Goal: Communication & Community: Answer question/provide support

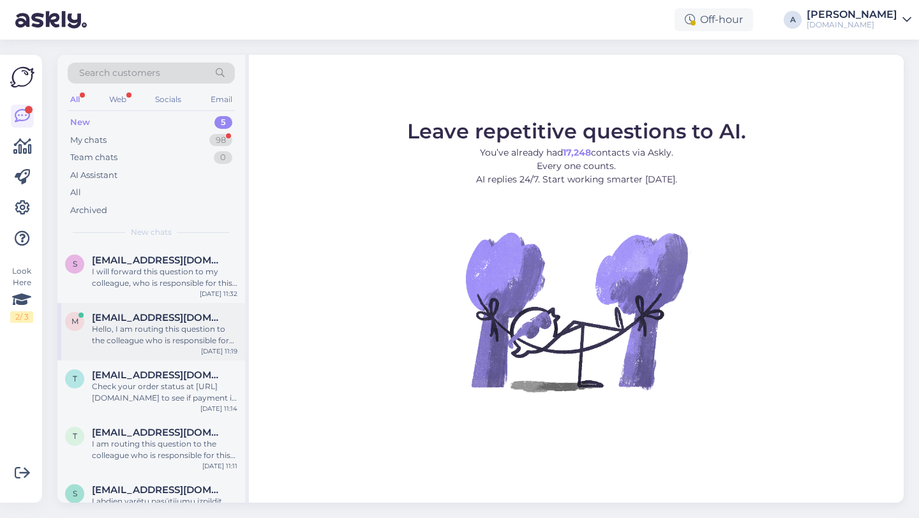
scroll to position [61, 0]
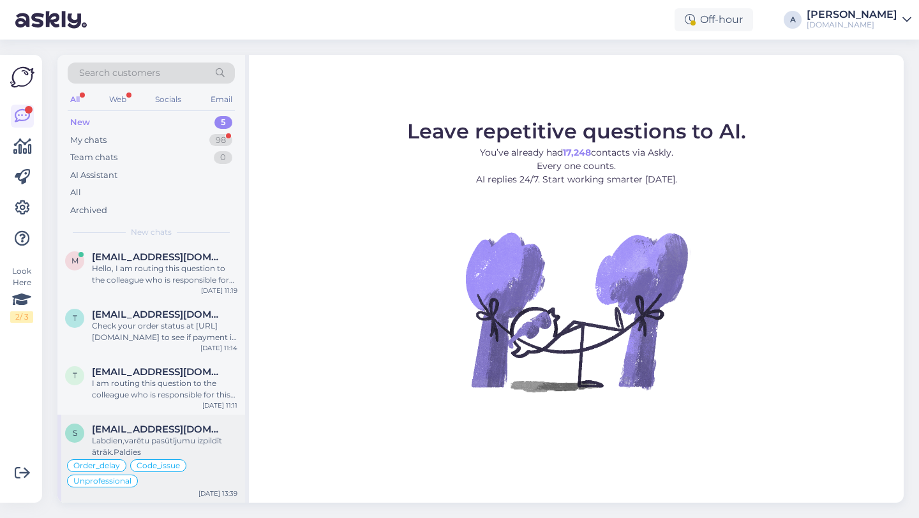
click at [167, 433] on span "sarmiteulpe@inbox.lv" at bounding box center [158, 429] width 133 height 11
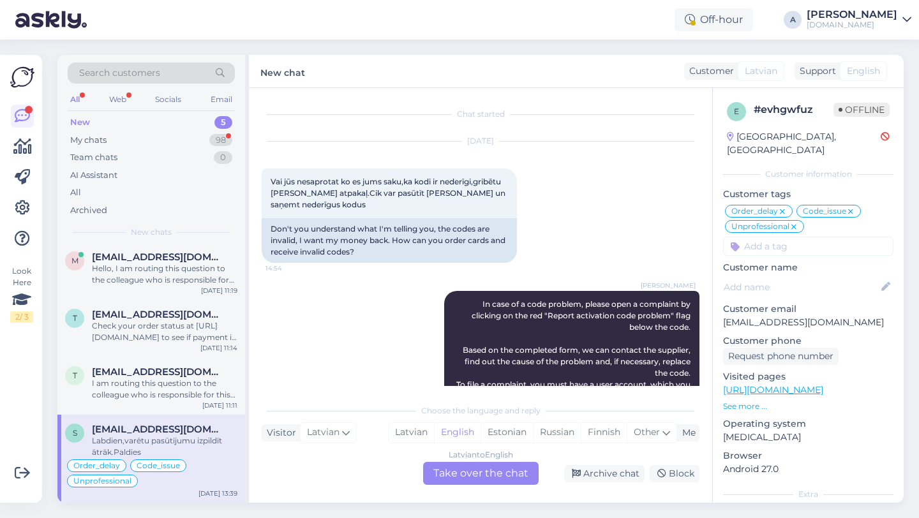
scroll to position [9844, 0]
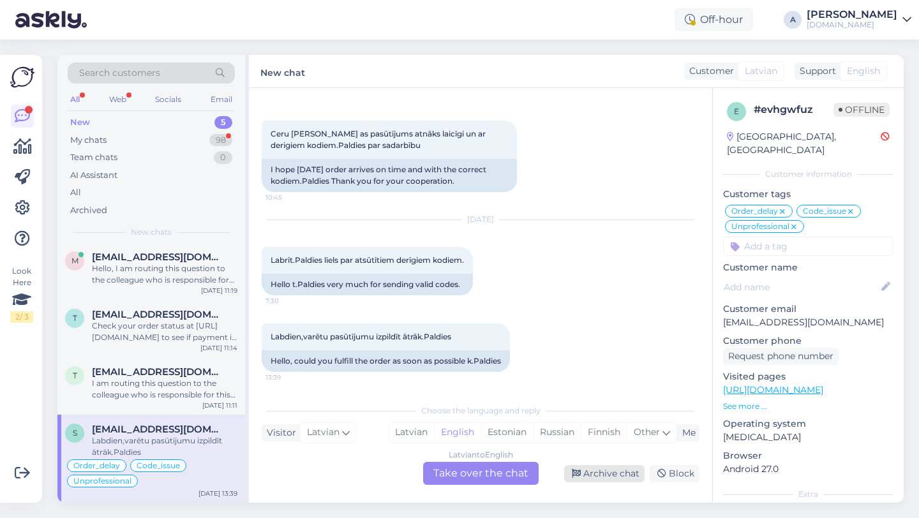
click at [605, 475] on div "Archive chat" at bounding box center [604, 473] width 80 height 17
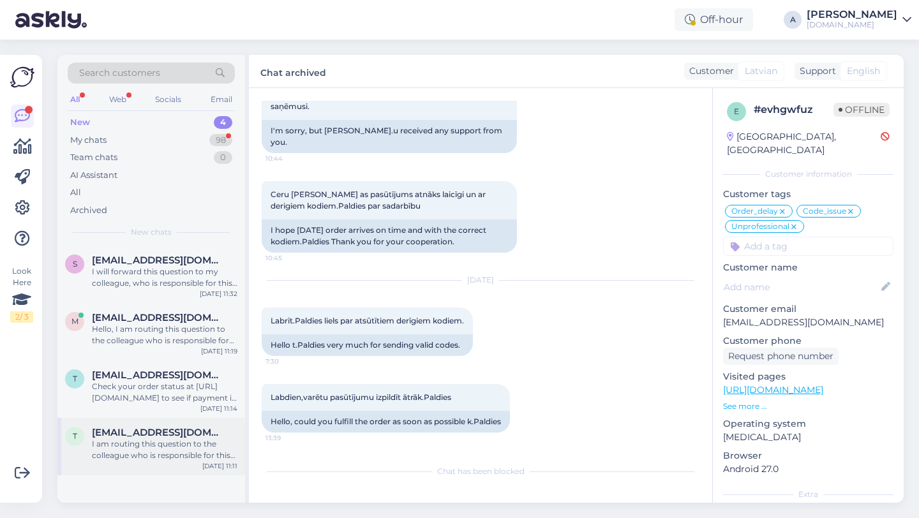
click at [142, 439] on div "I am routing this question to the colleague who is responsible for this topic. …" at bounding box center [164, 449] width 145 height 23
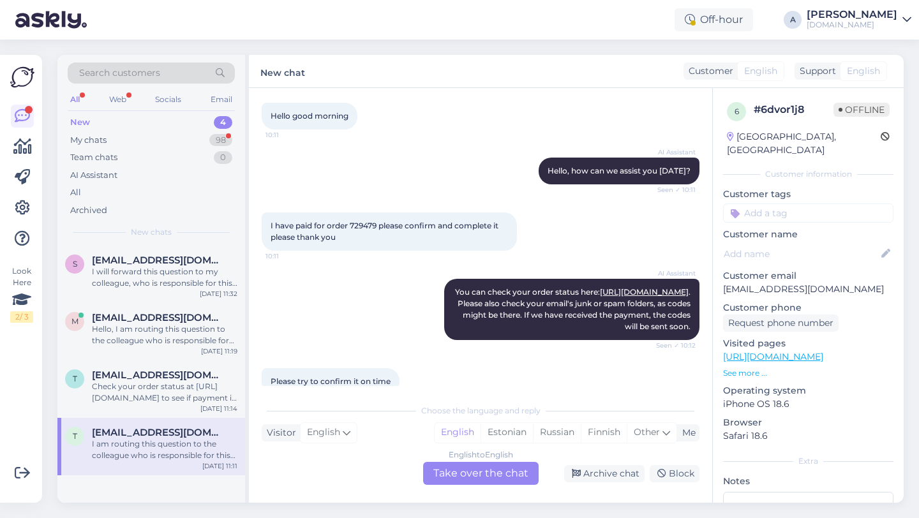
scroll to position [61, 0]
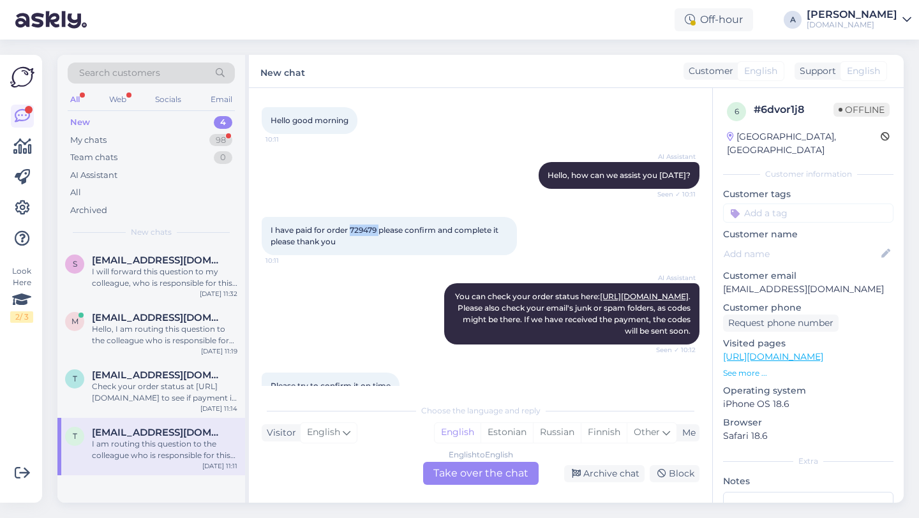
drag, startPoint x: 380, startPoint y: 230, endPoint x: 350, endPoint y: 232, distance: 30.0
click at [350, 232] on span "I have paid for order 729479 please confirm and complete it please thank you" at bounding box center [386, 235] width 230 height 21
copy span "729479"
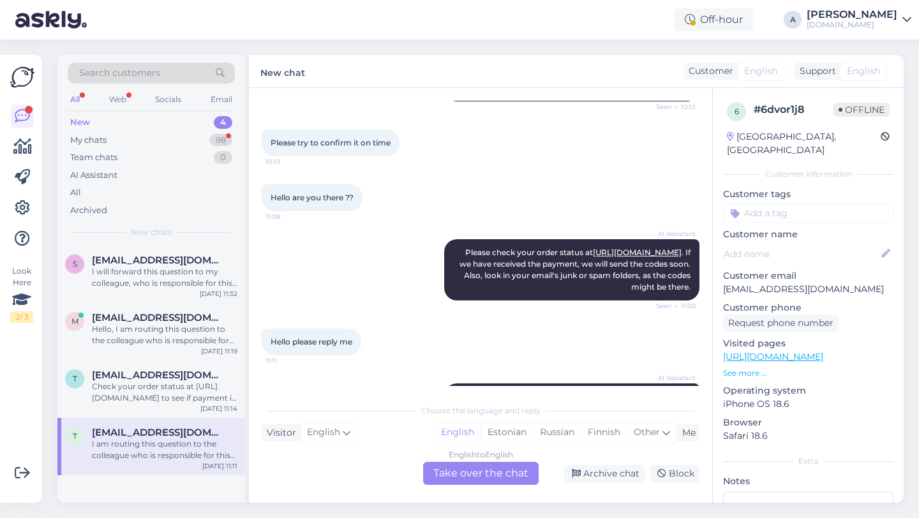
scroll to position [303, 0]
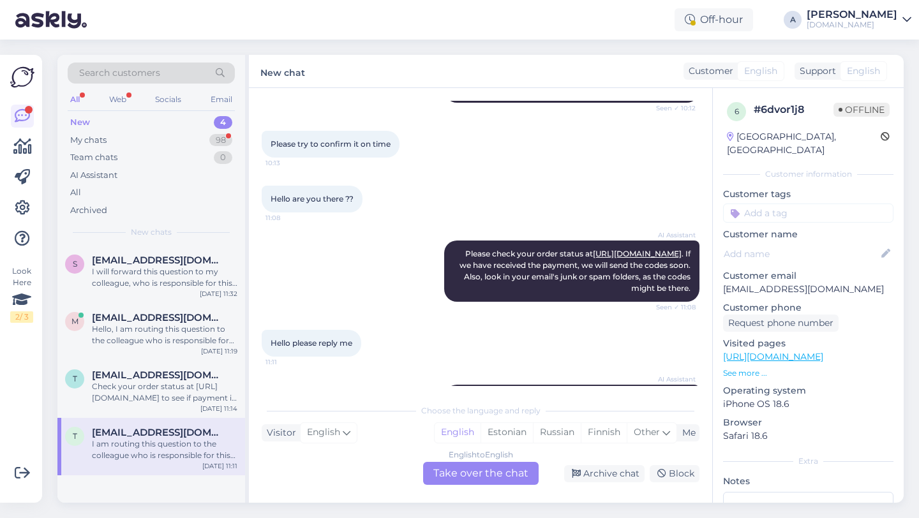
click at [442, 471] on div "English to English Take over the chat" at bounding box center [480, 473] width 115 height 23
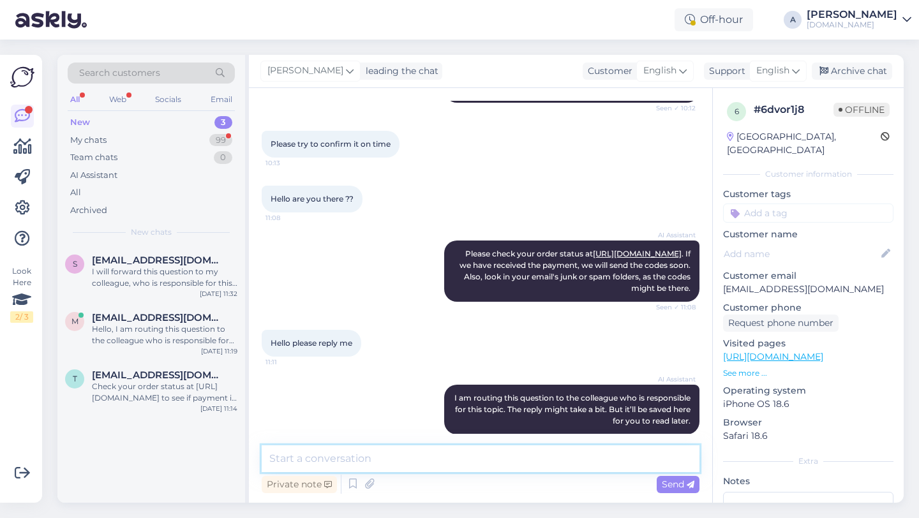
click at [414, 464] on textarea at bounding box center [481, 458] width 438 height 27
type textarea "Hey there!"
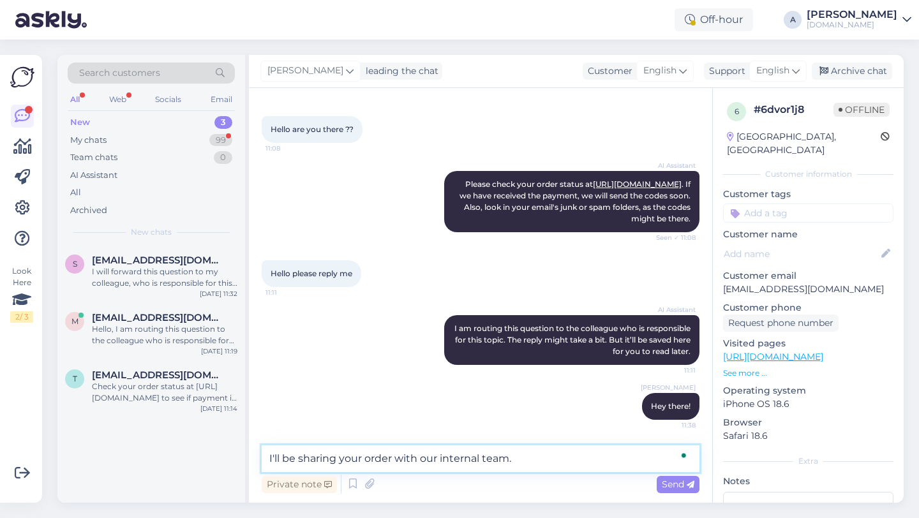
type textarea "I'll be sharing your order with our internal team."
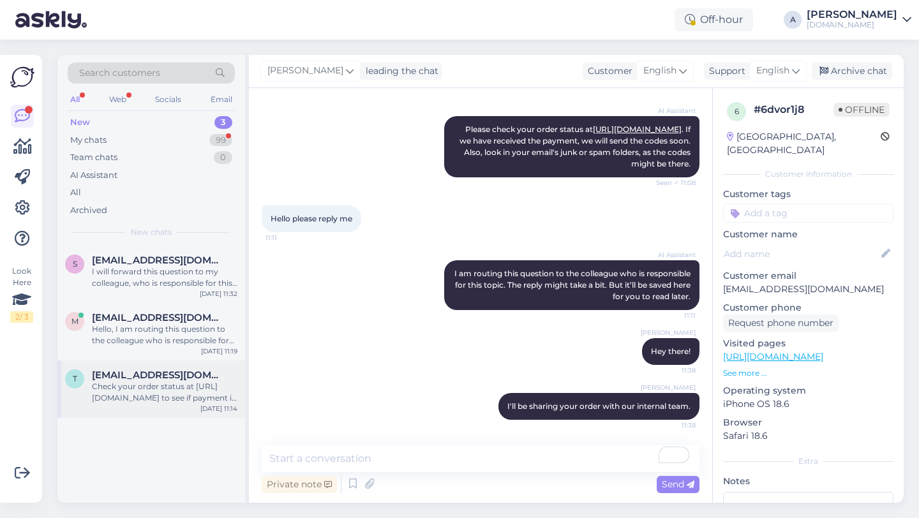
click at [123, 387] on div "Check your order status at https://punktid.com/orderstatus to see if payment is…" at bounding box center [164, 392] width 145 height 23
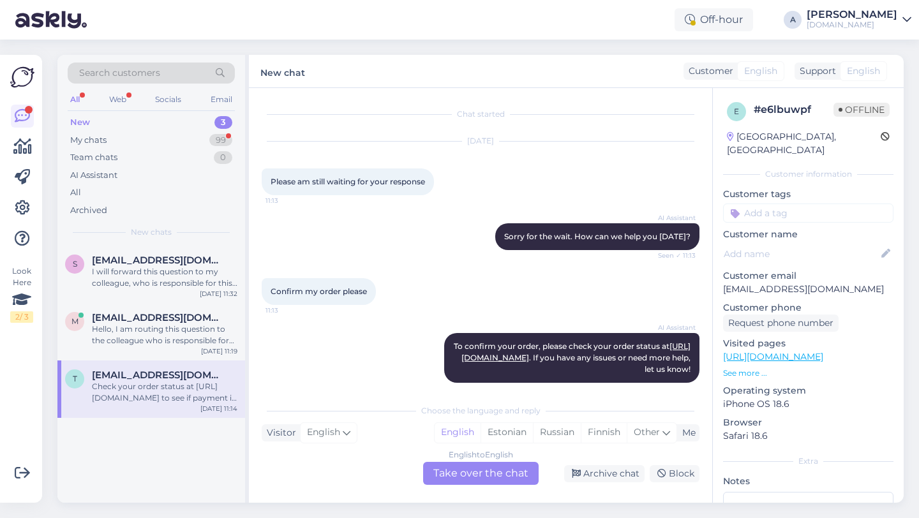
scroll to position [167, 0]
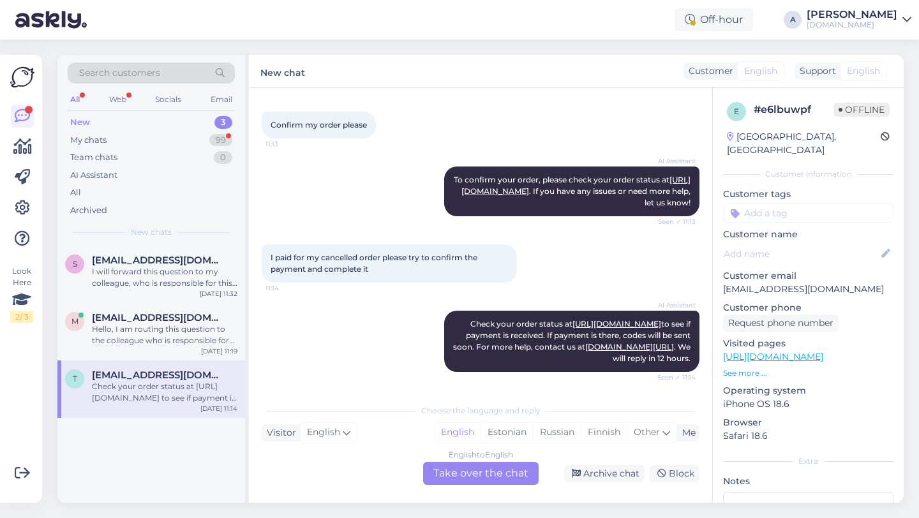
click at [464, 468] on div "English to English Take over the chat" at bounding box center [480, 473] width 115 height 23
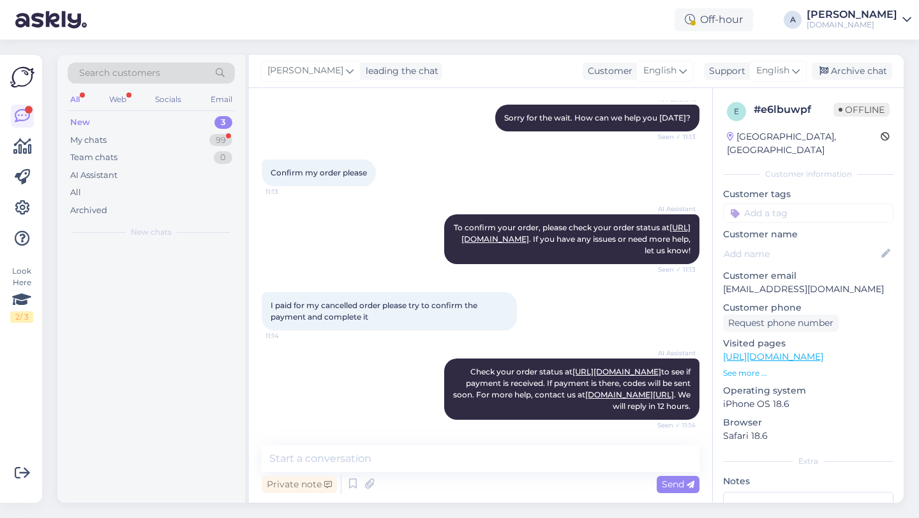
scroll to position [119, 0]
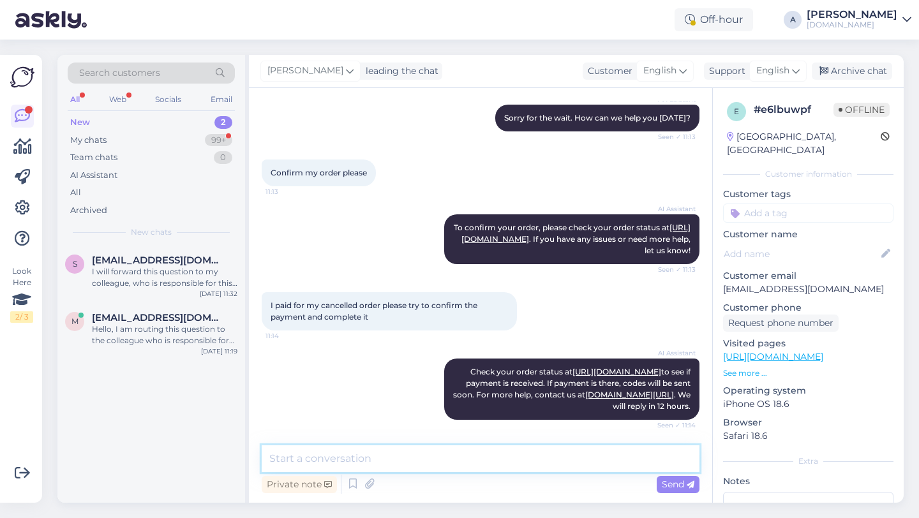
click at [403, 468] on textarea at bounding box center [481, 458] width 438 height 27
type textarea "Hey there!"
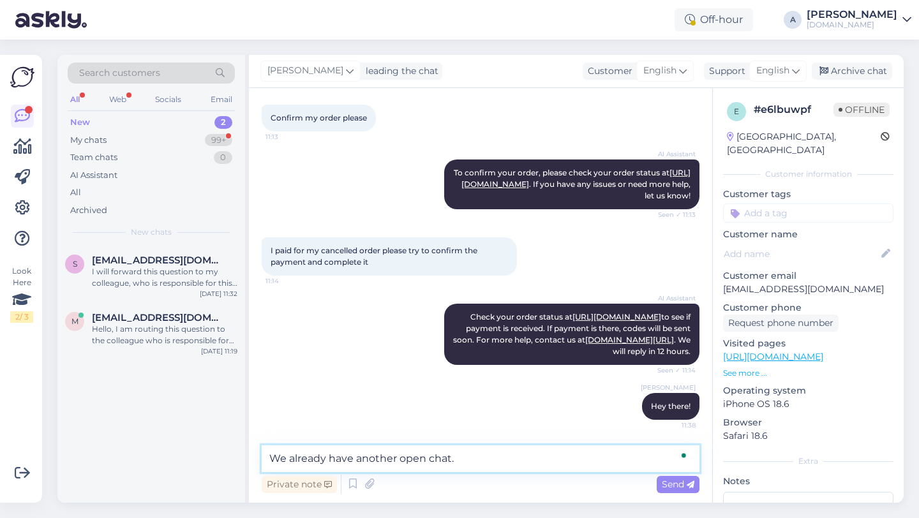
type textarea "We already have another open chat."
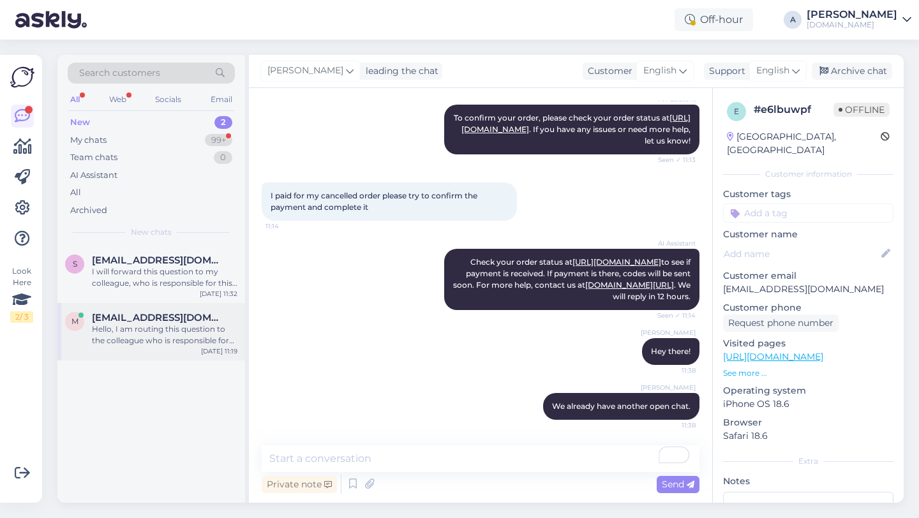
click at [179, 331] on div "Hello, I am routing this question to the colleague who is responsible for this …" at bounding box center [164, 334] width 145 height 23
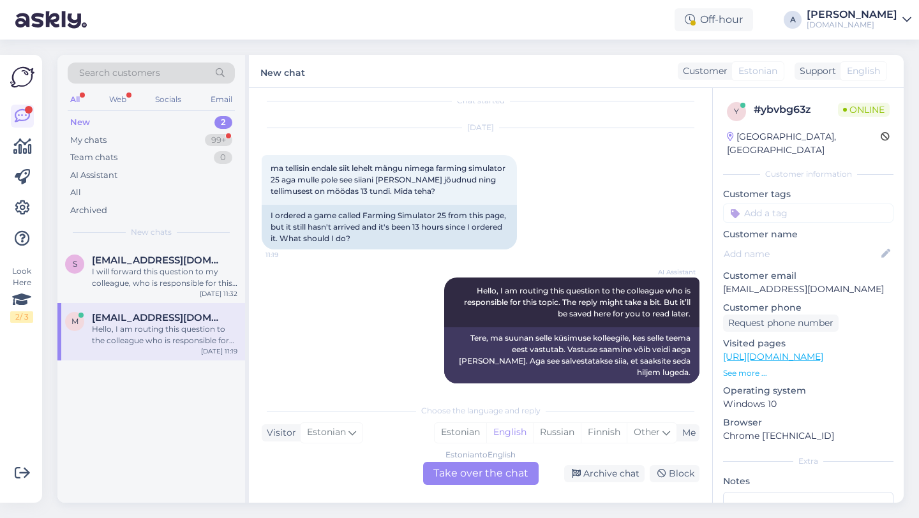
click at [459, 471] on div "Estonian to English Take over the chat" at bounding box center [480, 473] width 115 height 23
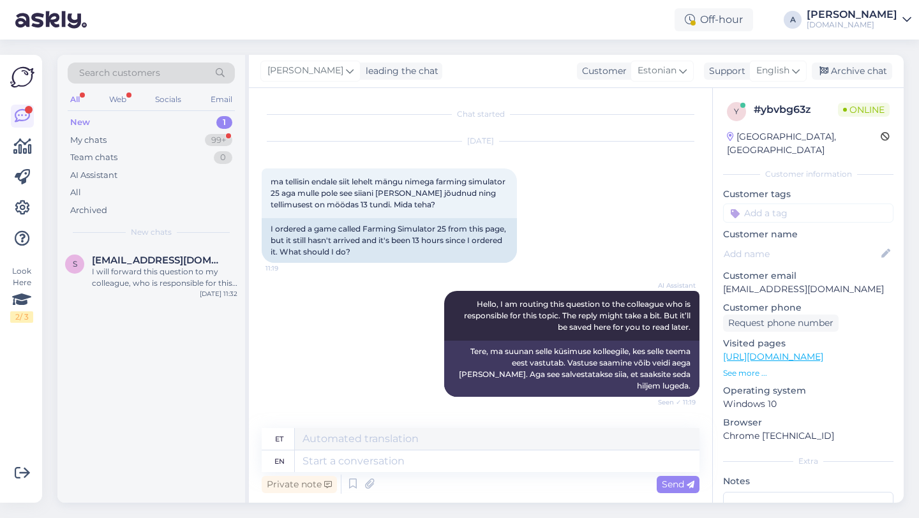
scroll to position [0, 0]
click at [399, 464] on textarea at bounding box center [497, 461] width 405 height 22
type textarea "Hey th"
type textarea "Hei"
type textarea "Hey there!"
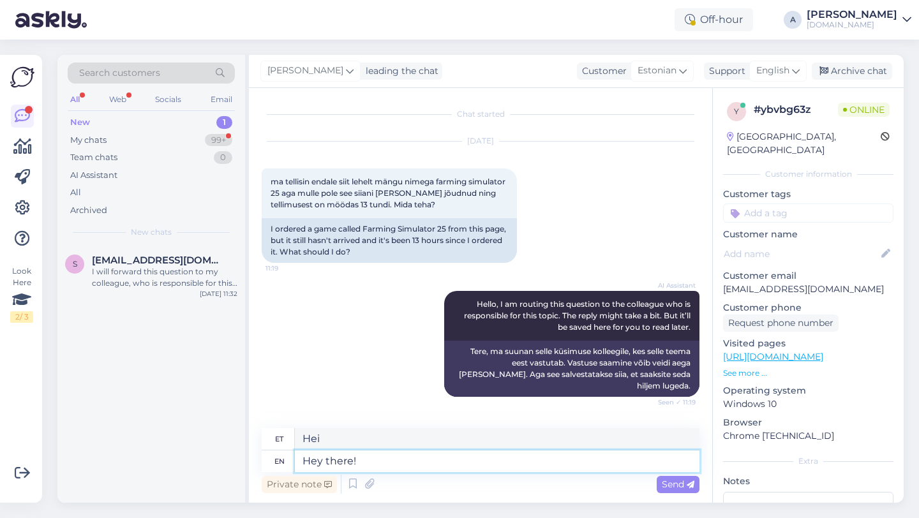
type textarea "Tere!"
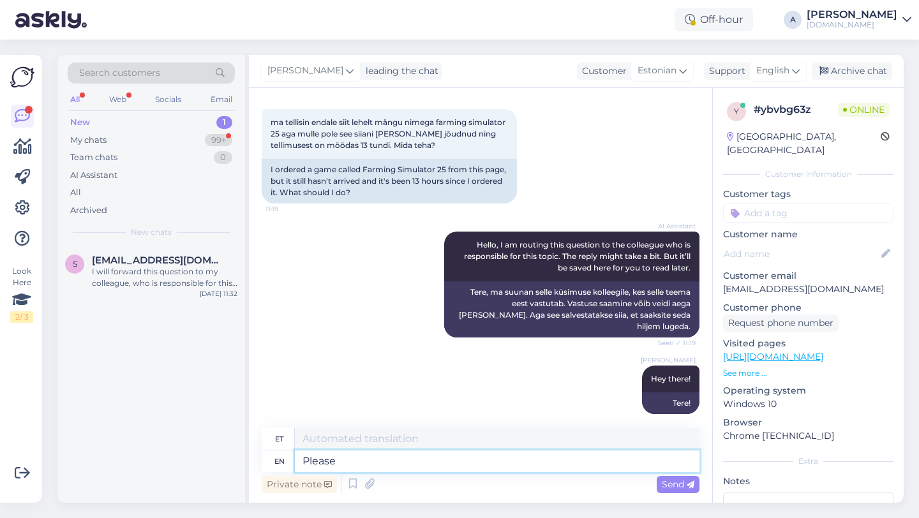
type textarea "Please s"
type textarea "Palun"
type textarea "Please share wi"
type textarea "Palun jaga"
type textarea "Please share with m"
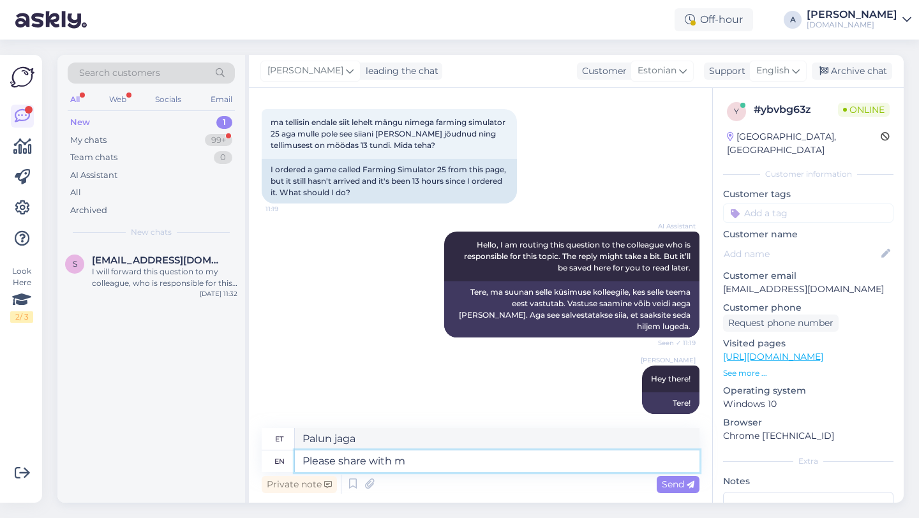
type textarea "Palun jagage"
type textarea "Please share with me yo"
type textarea "Palun jaga minuga"
type textarea "Please share with me your o"
type textarea "Palun jaga minuga oma"
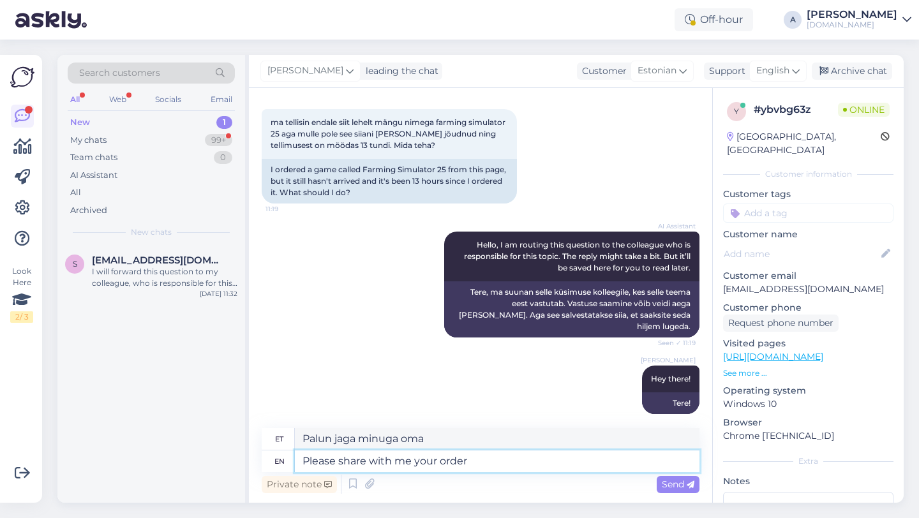
type textarea "Please share with me your order n"
type textarea "Palun jaga minuga oma tellimust"
type textarea "Please share with me your order number."
type textarea "Palun jaga minuga oma tellimuse numbrit."
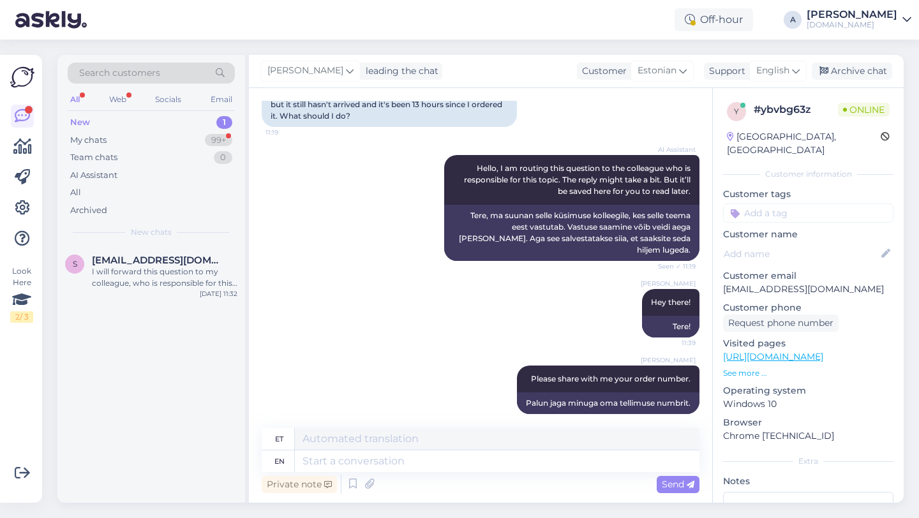
click at [785, 204] on input at bounding box center [808, 213] width 170 height 19
type input "orde"
click at [801, 243] on span "Order_delay" at bounding box center [808, 247] width 47 height 8
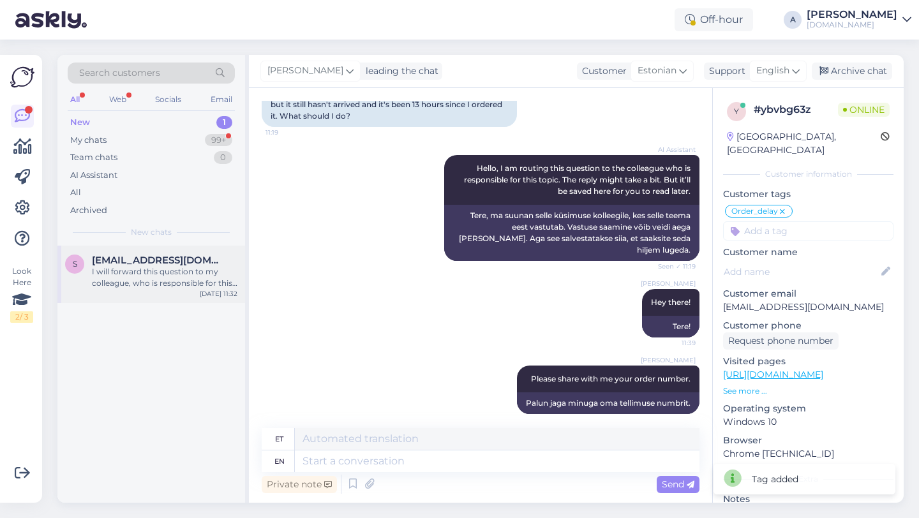
click at [172, 288] on div "I will forward this question to my colleague, who is responsible for this. The …" at bounding box center [164, 277] width 145 height 23
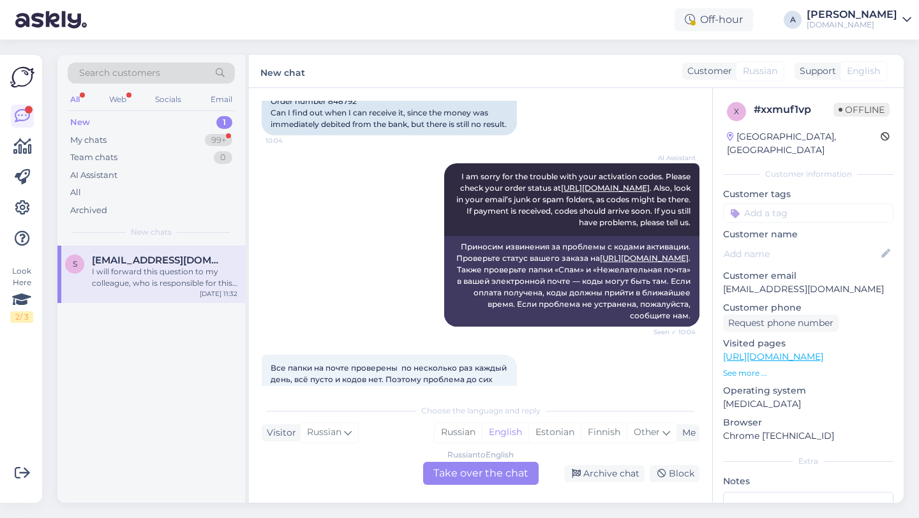
scroll to position [119, 0]
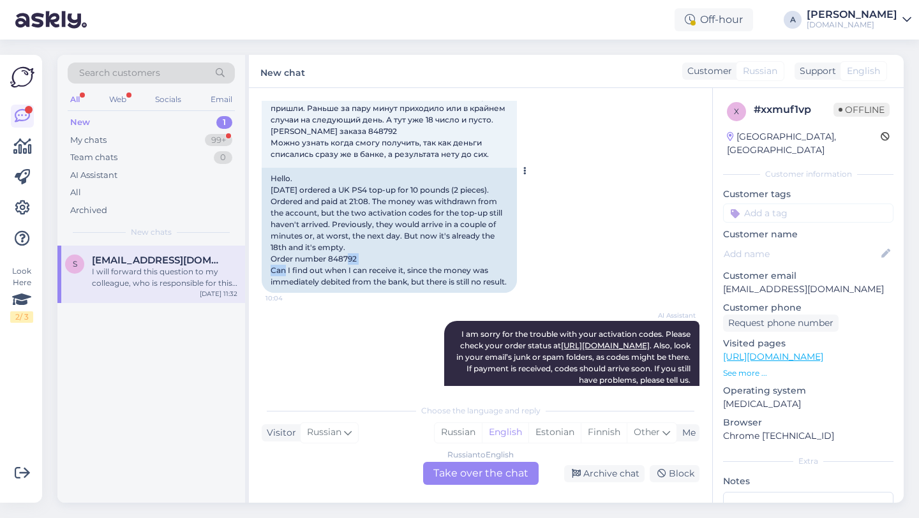
drag, startPoint x: 359, startPoint y: 257, endPoint x: 331, endPoint y: 258, distance: 28.7
click at [329, 258] on div "Hello. 14.08.2025 ordered a UK PS4 top-up for 10 pounds (2 pieces). Ordered and…" at bounding box center [389, 230] width 255 height 125
copy div "848792"
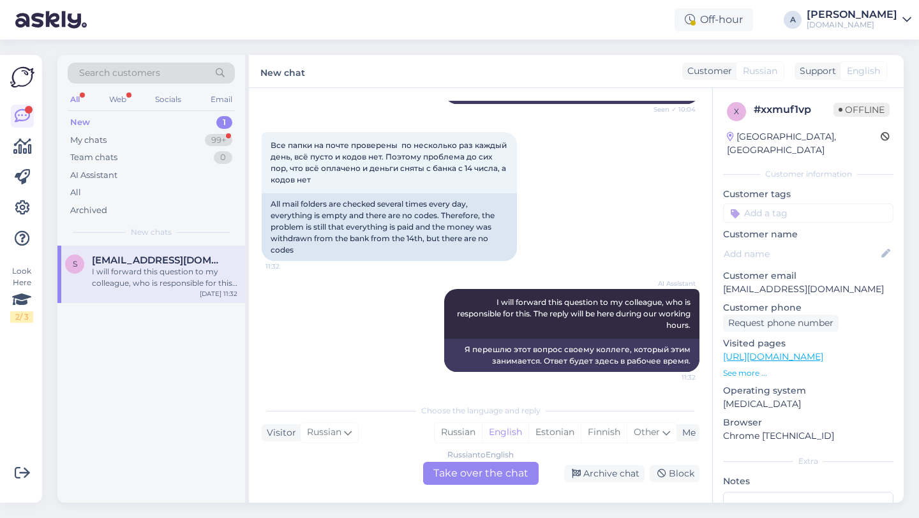
click at [475, 485] on div "Chat started Aug 18 2025 Здравствуйте. 14.08.2025 заказывал пополнение UK PS4 н…" at bounding box center [480, 295] width 463 height 415
click at [465, 474] on div "Russian to English Take over the chat" at bounding box center [480, 473] width 115 height 23
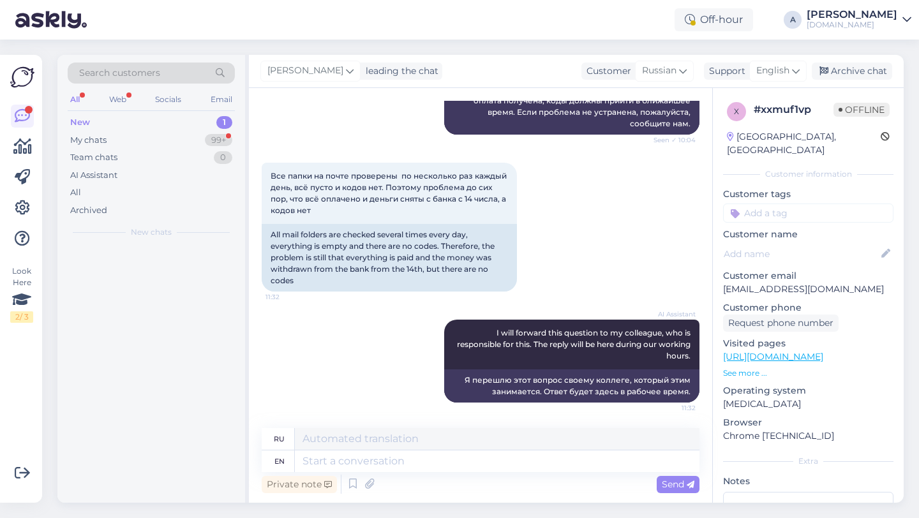
scroll to position [480, 0]
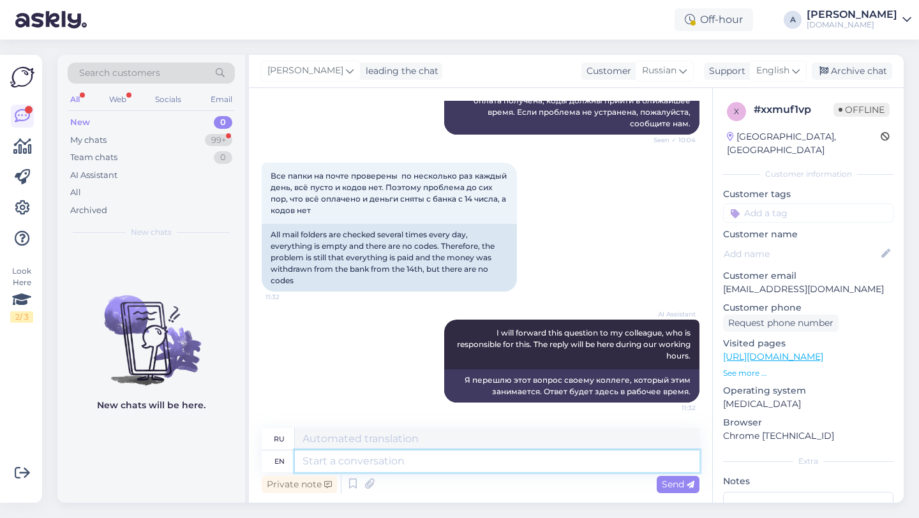
click at [427, 458] on textarea at bounding box center [497, 461] width 405 height 22
type textarea "Hey t"
type textarea "Привет"
type textarea "Hey there!"
type textarea "Привет!"
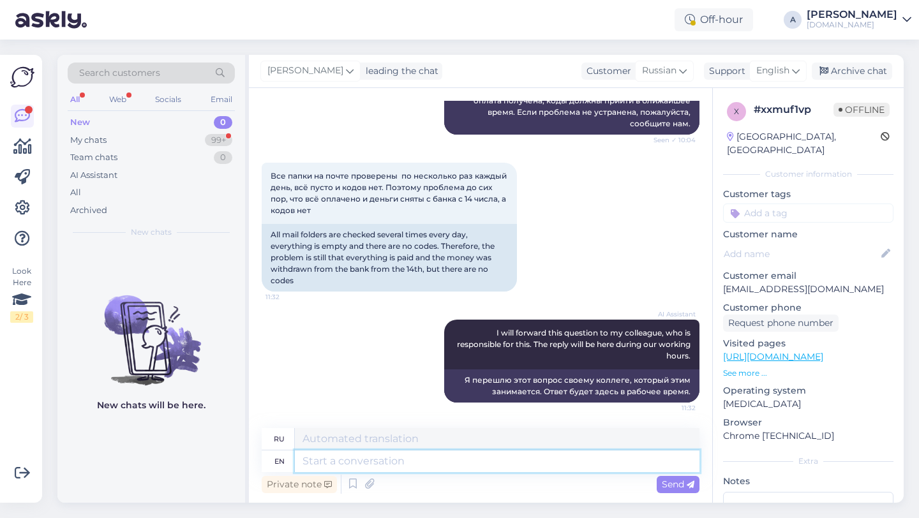
scroll to position [557, 0]
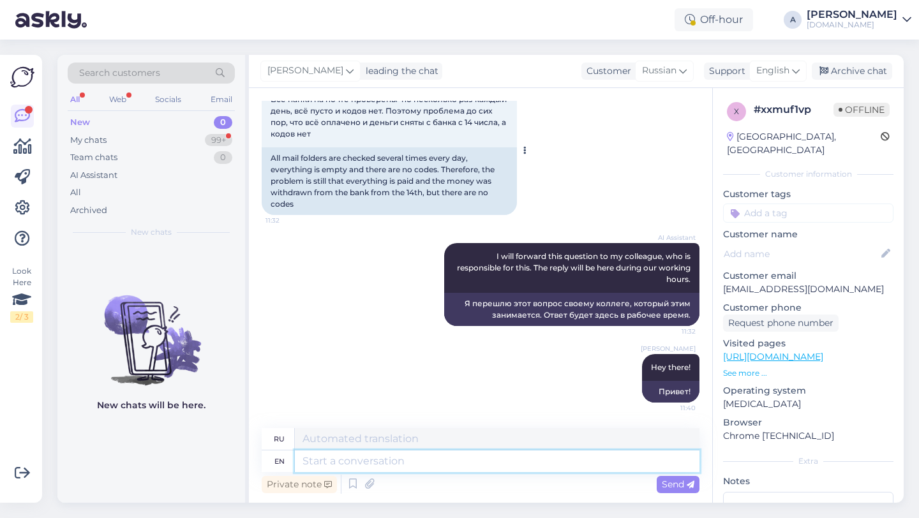
paste textarea "Due to unexpectedly high demand, the supplier has encountered delivery difficul…"
type textarea "Due to unexpectedly high demand, the supplier has encountered delivery difficul…"
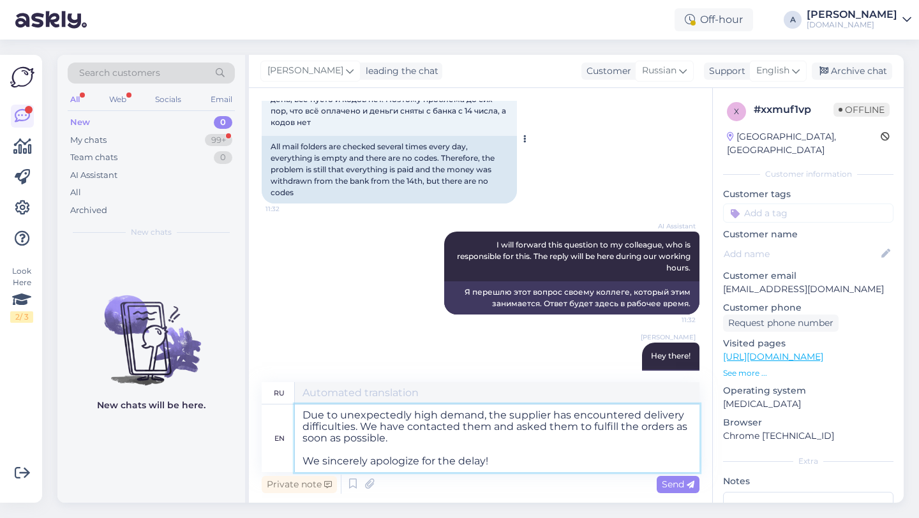
type textarea "В связи с неожиданно высоким спросом у поставщика возникли трудности с доставко…"
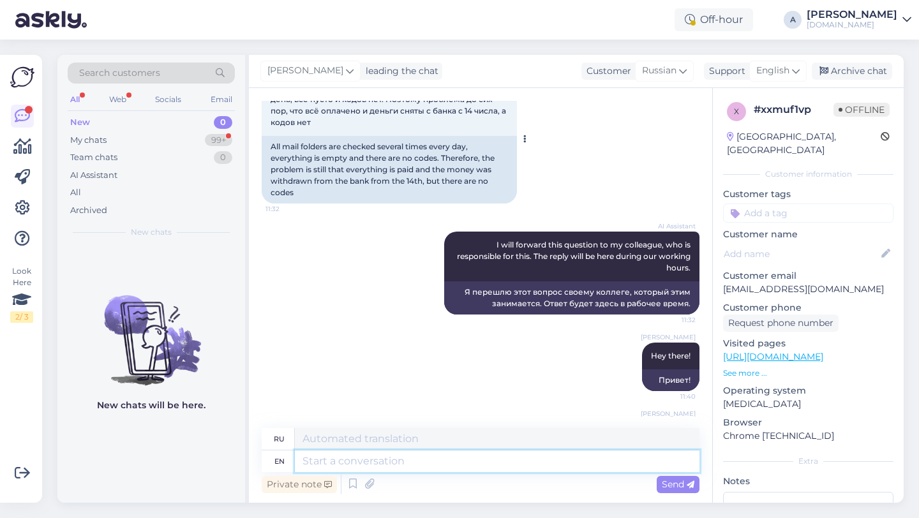
scroll to position [725, 0]
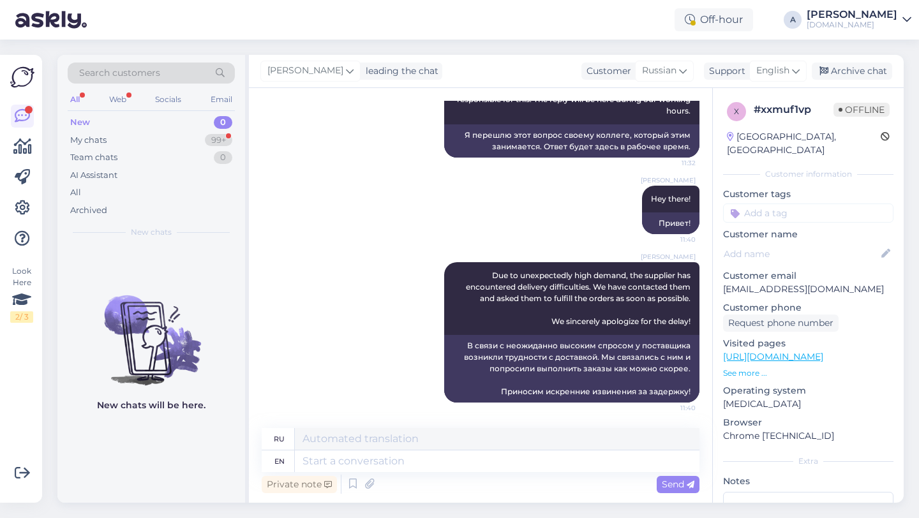
click at [774, 204] on input at bounding box center [808, 213] width 170 height 19
type input "orde"
click at [802, 243] on span "Order_delay" at bounding box center [808, 247] width 47 height 8
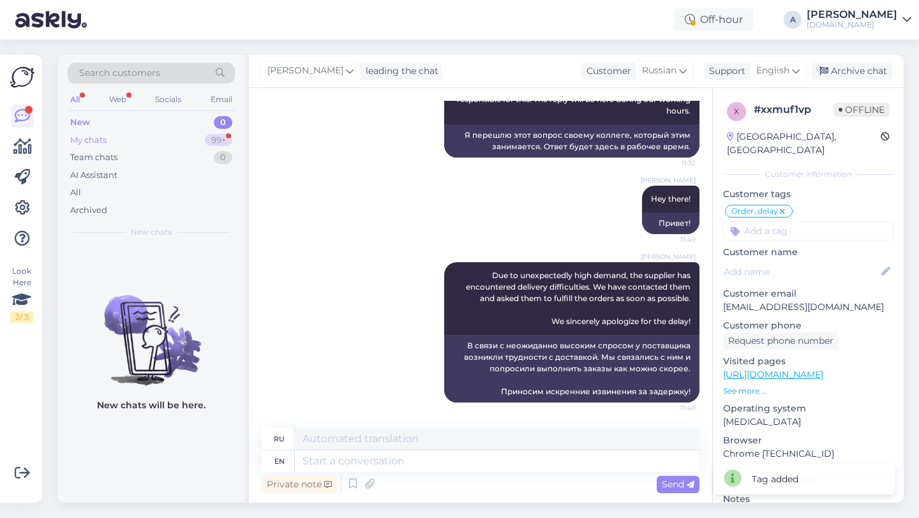
click at [212, 144] on div "99+" at bounding box center [218, 140] width 27 height 13
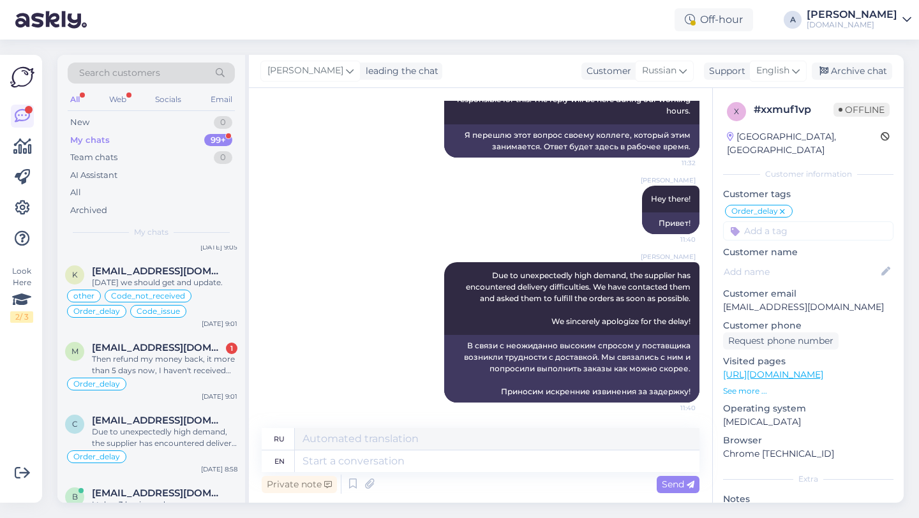
scroll to position [855, 0]
click at [175, 363] on div "Then refund my money back, it more than 5 days now, I haven't received my order…" at bounding box center [164, 364] width 145 height 23
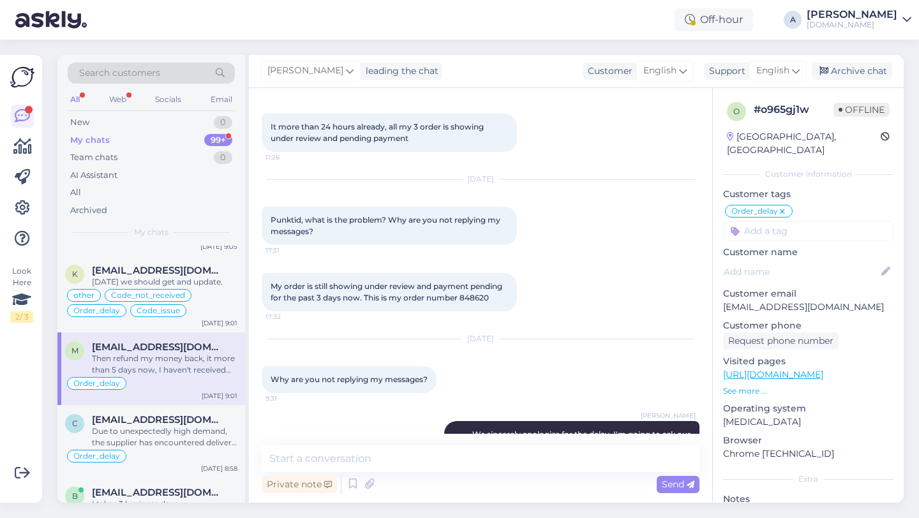
scroll to position [2945, 0]
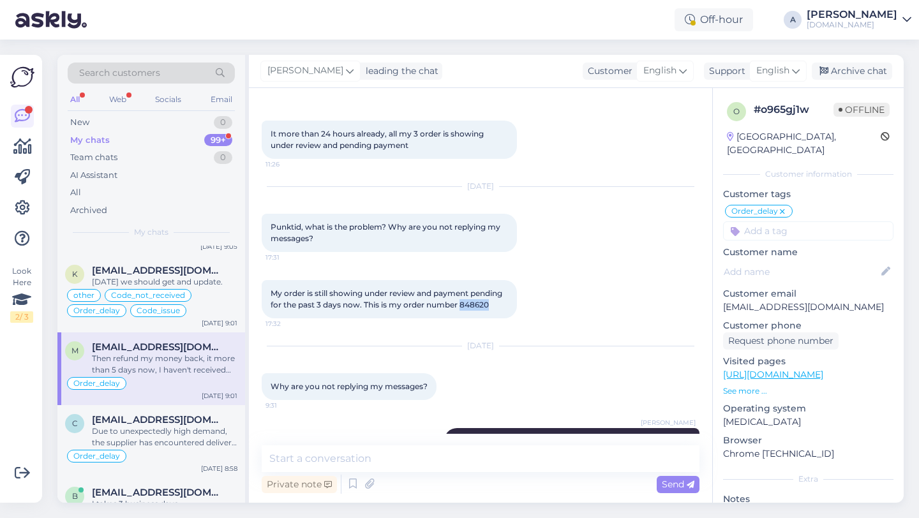
drag, startPoint x: 491, startPoint y: 343, endPoint x: 462, endPoint y: 343, distance: 29.4
click at [462, 318] on div "My order is still showing under review and payment pending for the past 3 days …" at bounding box center [389, 299] width 255 height 38
copy span "848620"
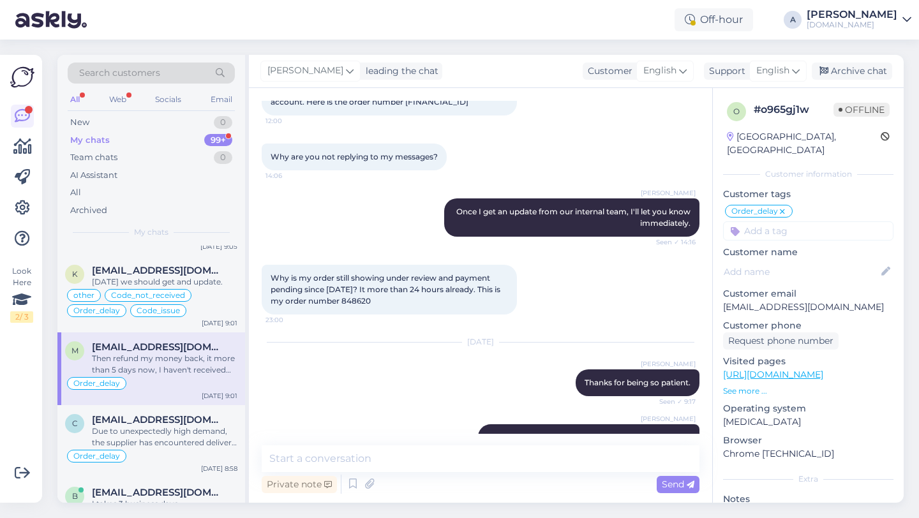
scroll to position [2366, 0]
drag, startPoint x: 381, startPoint y: 338, endPoint x: 352, endPoint y: 339, distance: 29.4
click at [352, 315] on div "Why is my order still showing under review and payment pending since yesterday?…" at bounding box center [389, 290] width 255 height 50
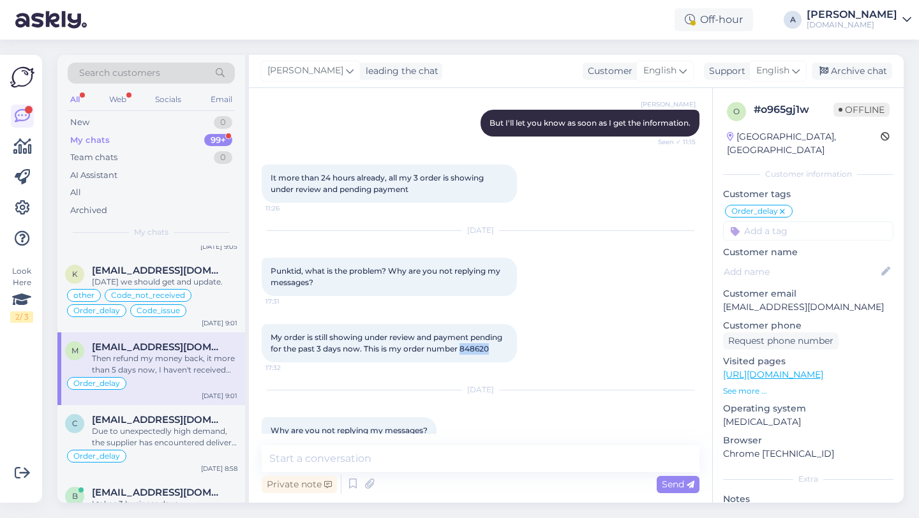
scroll to position [3430, 0]
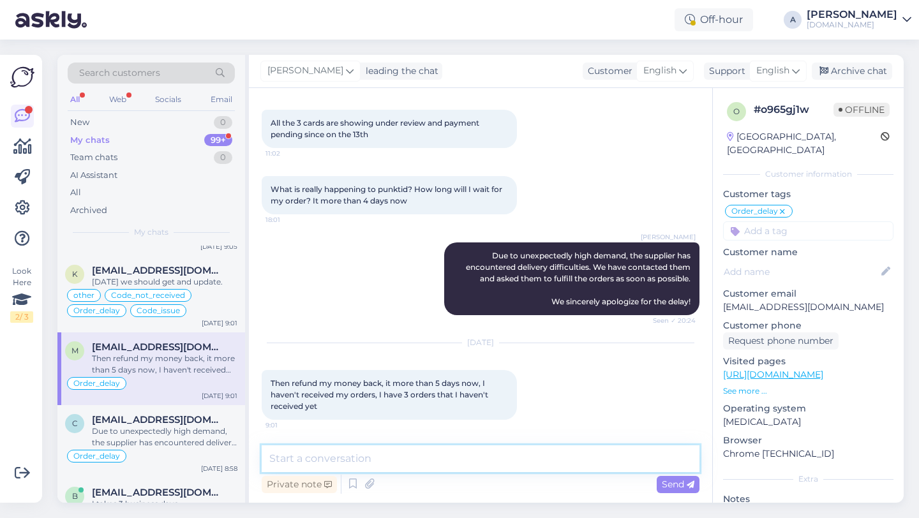
click at [344, 460] on textarea at bounding box center [481, 458] width 438 height 27
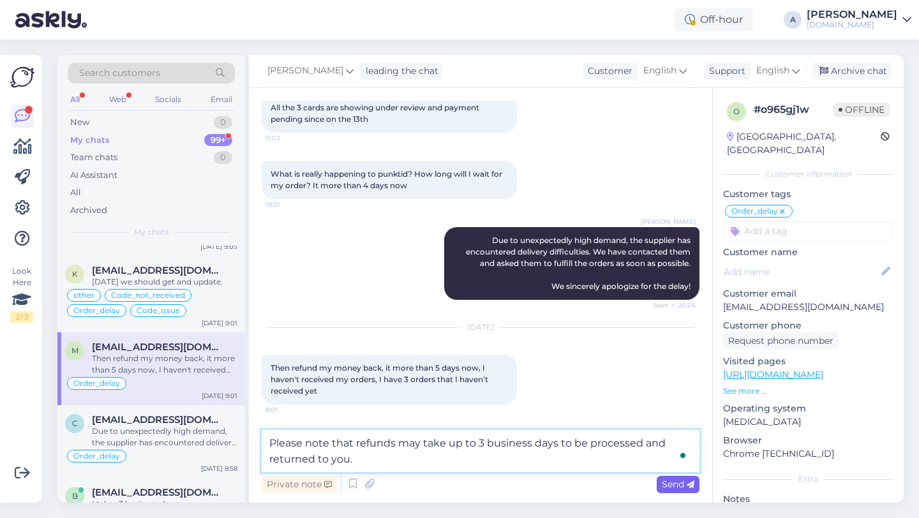
type textarea "Please note that refunds may take up to 3 business days to be processed and ret…"
click at [666, 492] on div "Send" at bounding box center [678, 484] width 43 height 17
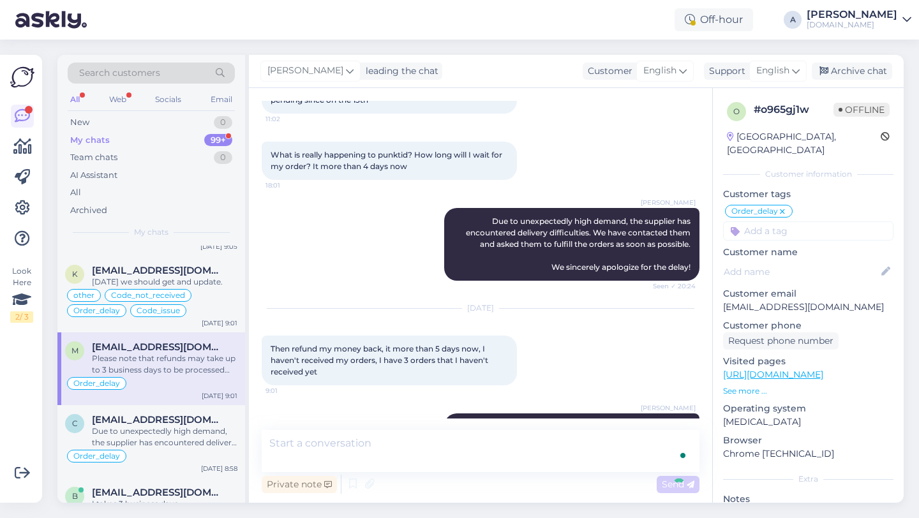
scroll to position [3496, 0]
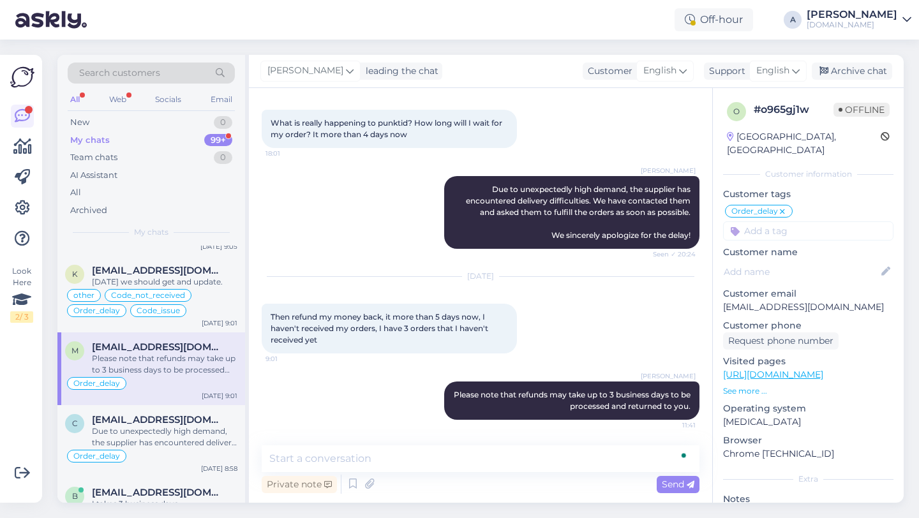
click at [551, 475] on div "Private note Send" at bounding box center [481, 484] width 438 height 24
click at [529, 469] on textarea "To enrich screen reader interactions, please activate Accessibility in Grammarl…" at bounding box center [481, 458] width 438 height 27
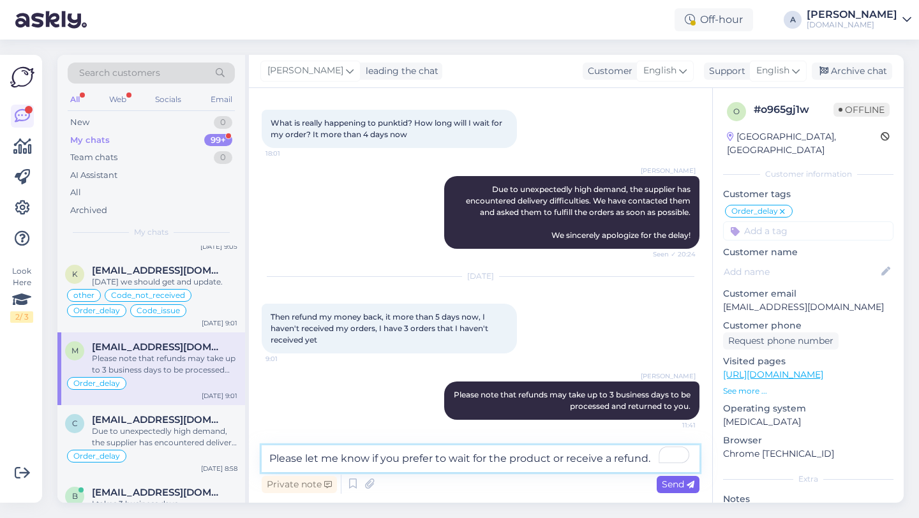
type textarea "Please let me know if you prefer to wait for the product or receive a refund."
click at [669, 484] on span "Send" at bounding box center [678, 484] width 33 height 11
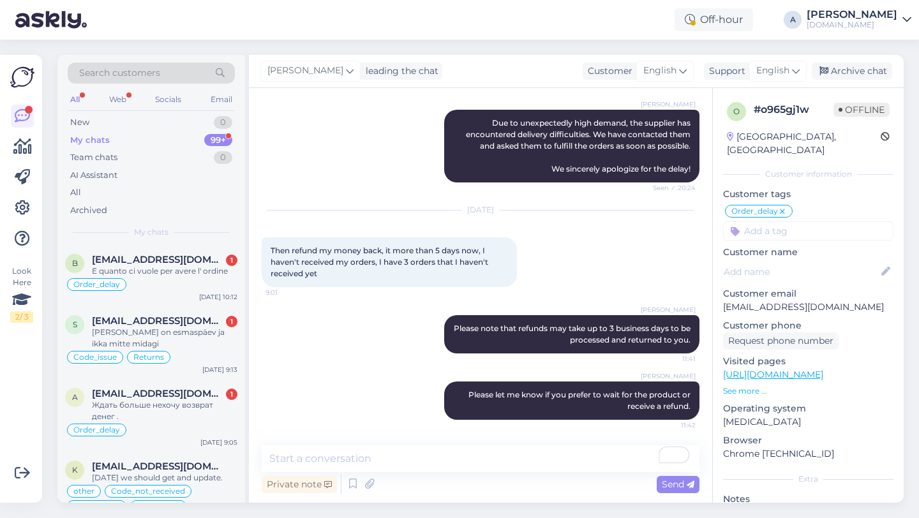
scroll to position [699, 0]
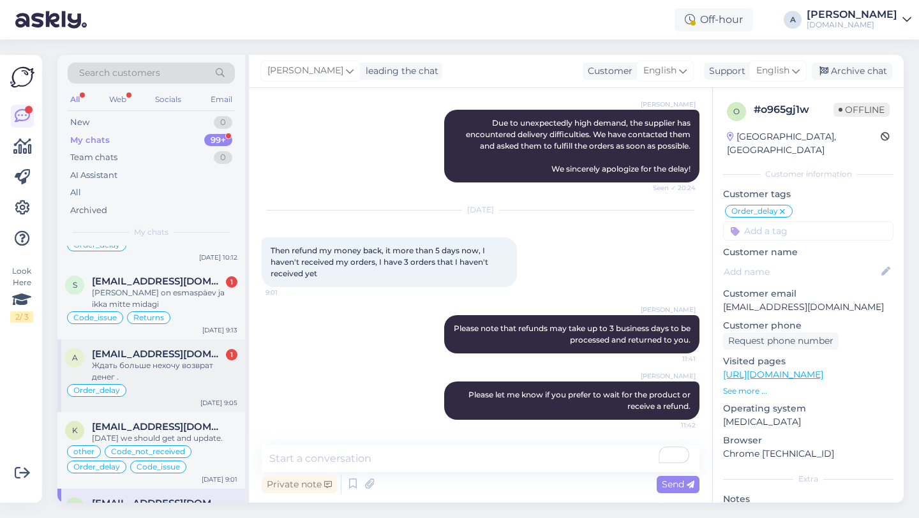
click at [144, 360] on div "Ждать больше нехочу возврат денег ." at bounding box center [164, 371] width 145 height 23
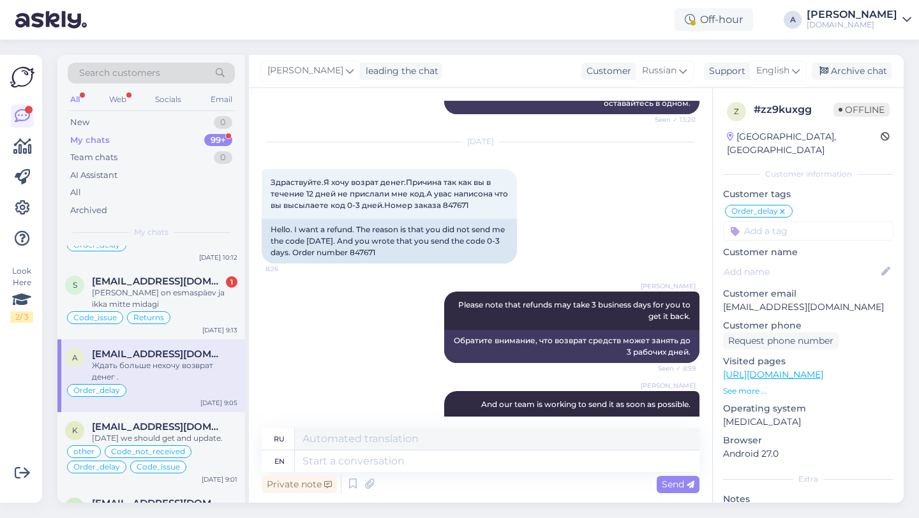
scroll to position [10477, 0]
drag, startPoint x: 415, startPoint y: 301, endPoint x: 387, endPoint y: 299, distance: 28.1
click at [387, 264] on div "Hello. I want a refund. The reason is that you did not send me the code within …" at bounding box center [389, 241] width 255 height 45
copy div "847671"
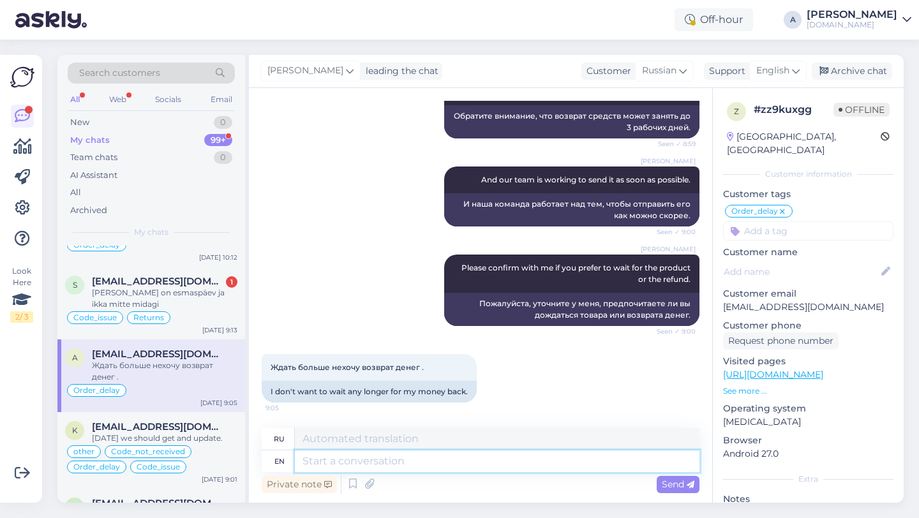
click at [355, 465] on textarea at bounding box center [497, 461] width 405 height 22
type textarea "The"
type textarea "The payment"
type textarea "Оплата"
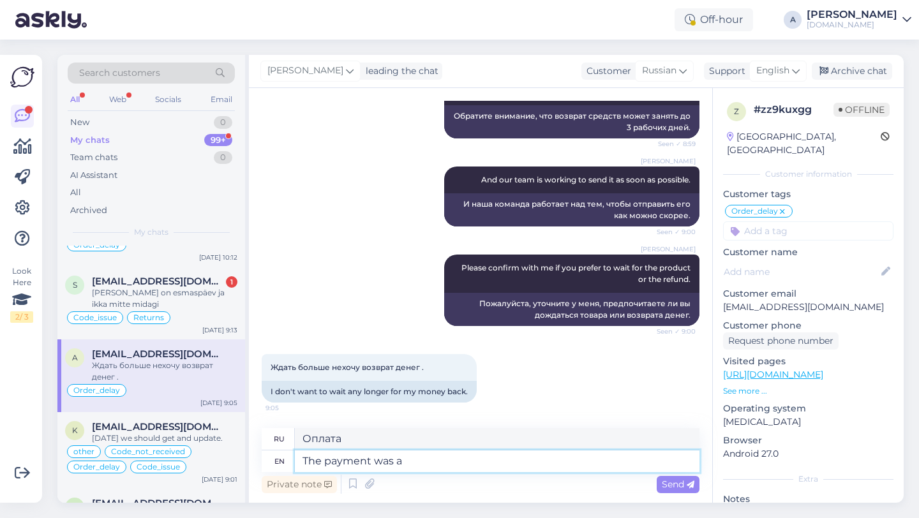
type textarea "The payment was al"
type textarea "Оплата была"
type textarea "The payment was already ref"
type textarea "Оплата уже была"
type textarea "The payment was already refunded."
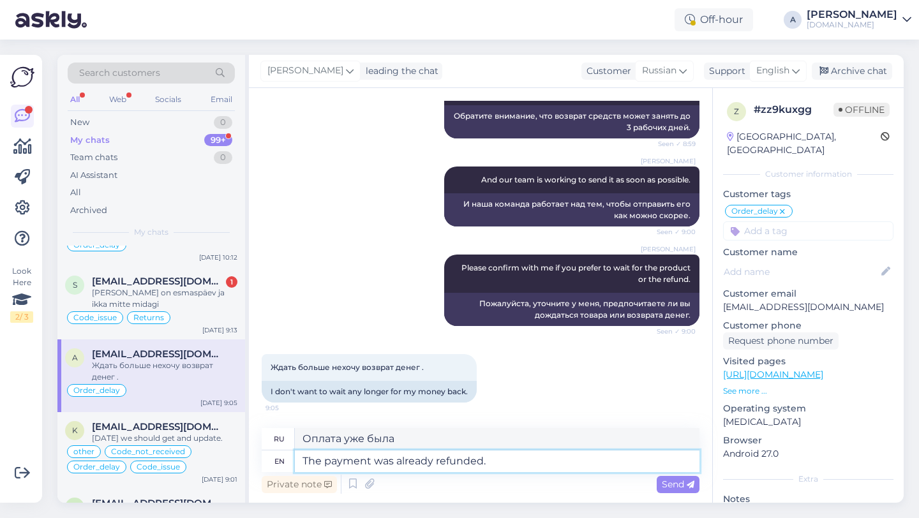
type textarea "Платеж уже был возвращён."
type textarea "The payment was already refunded. You"
type textarea "Платеж уже был возвращён. Вы"
type textarea "The payment was already refunded. You sho"
type textarea "Платеж уже был возвращён. Вы должны"
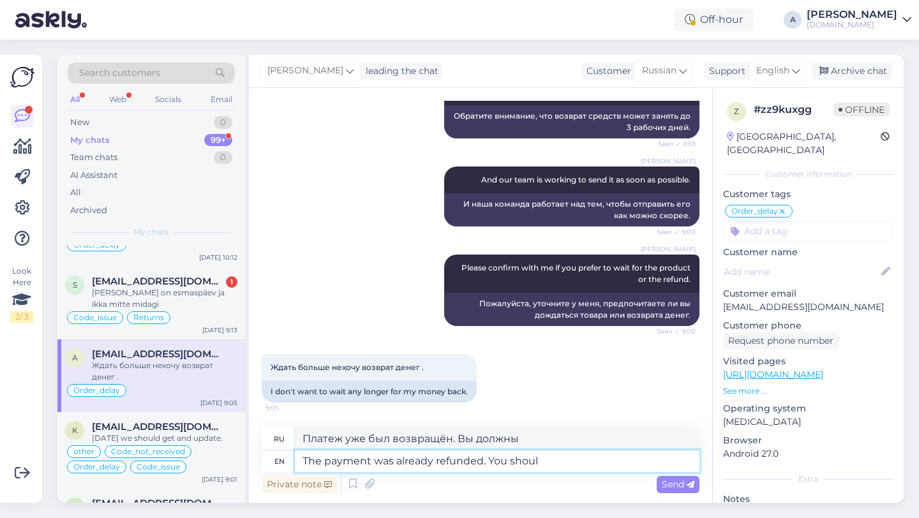
type textarea "The payment was already refunded. You should"
type textarea "Платеж уже был возвращён. Вам следует"
type textarea "The payment was already refunded. You should get it"
type textarea "Платеж уже был возвращён. Вы должны получить"
type textarea "The payment was already refunded. You should get it"
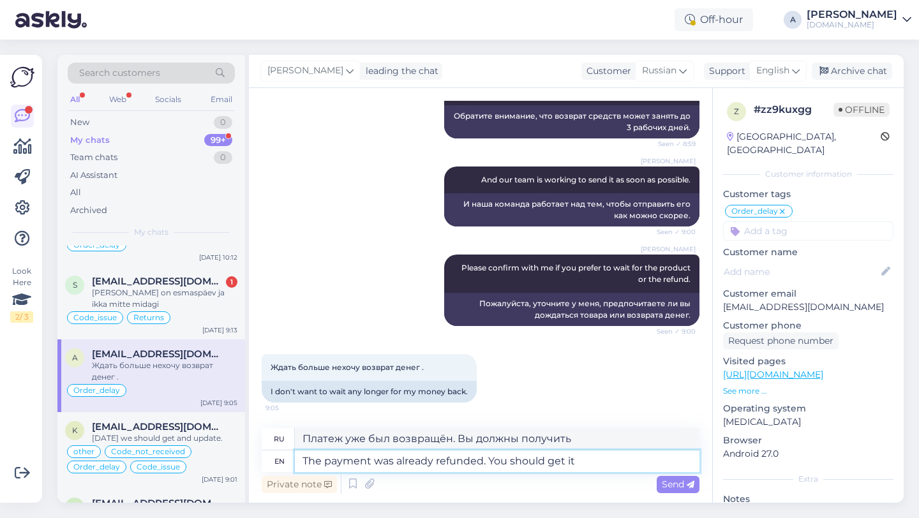
type textarea "Платеж уже был возвращён. Вы должны его получить."
type textarea "The payment was already refunded. You should get it within"
type textarea "Платеж уже был возвращён. Вы должны получить его в течение"
type textarea "The payment was already refunded. You should get it within 3 b"
type textarea "Платеж уже был возвращён. Вы получите его в течение 3 дней."
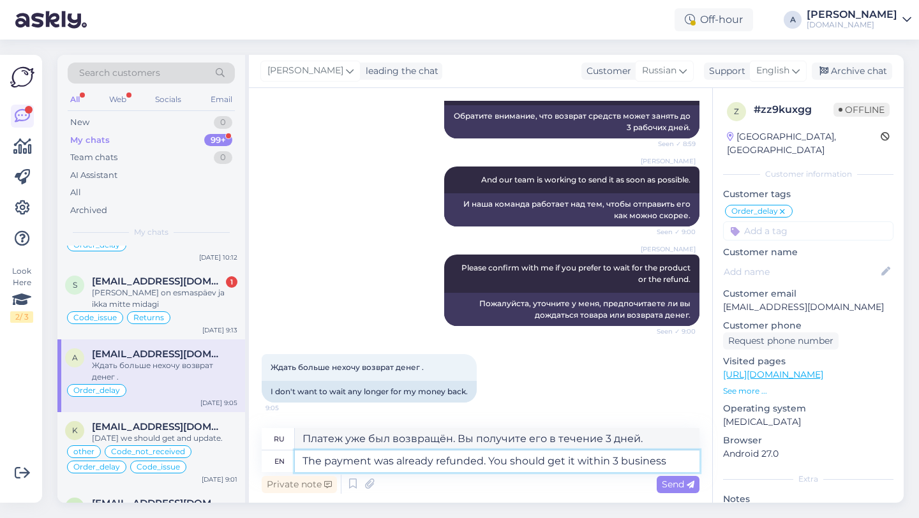
type textarea "The payment was already refunded. You should get it within 3 business"
type textarea "Платеж уже был возвращён. Вы получите его в течение 3 рабочих дней."
type textarea "The payment was already refunded. You should get it within 3 business days."
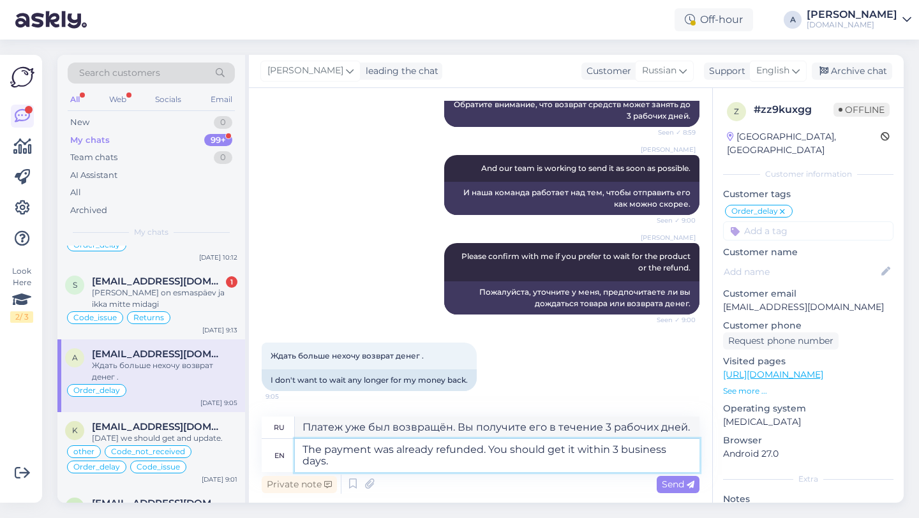
type textarea "Платёж уже возвращён. Вы получите его в течение 3 рабочих дней."
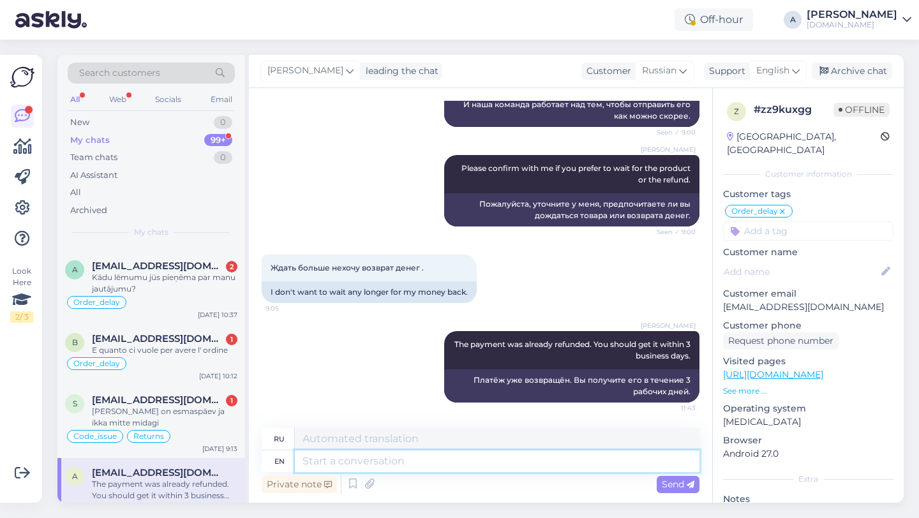
scroll to position [581, 0]
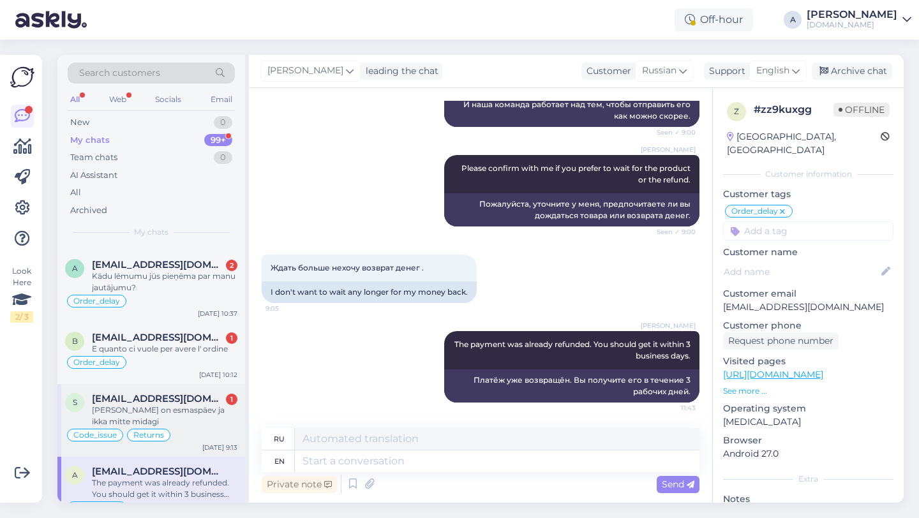
click at [117, 406] on div "Täna on esmaspäev ja ikka mitte midagi" at bounding box center [164, 416] width 145 height 23
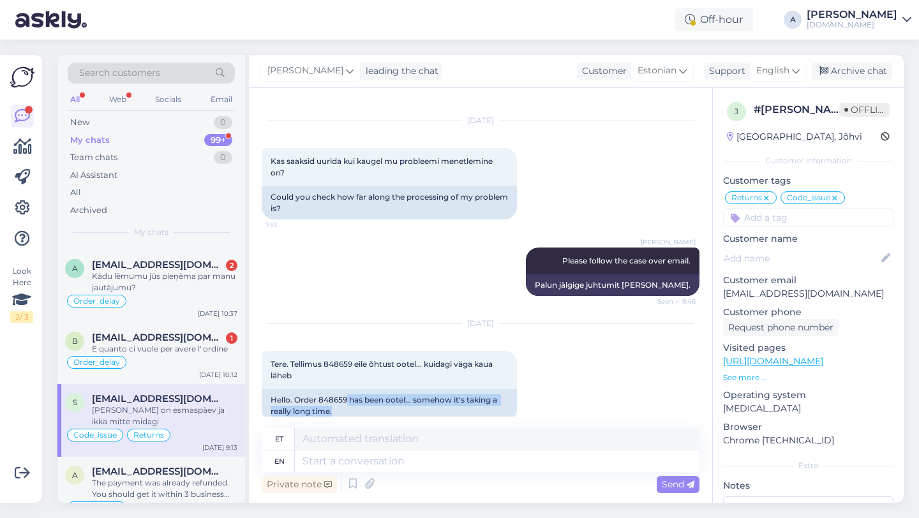
scroll to position [2919, 0]
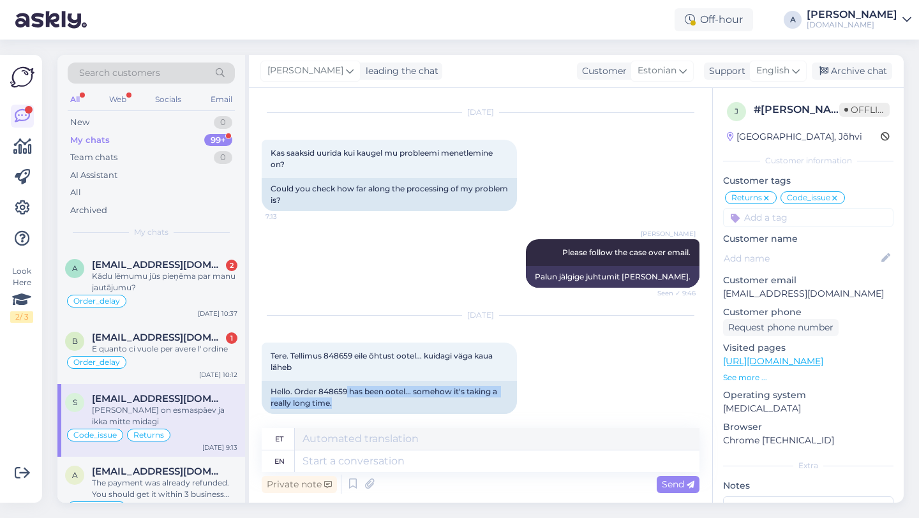
drag, startPoint x: 348, startPoint y: 405, endPoint x: 323, endPoint y: 397, distance: 26.2
click at [323, 397] on div "Aug 14 2025 Tere. Tellimus 848659 eile õhtust ootel... kuidagi väga kaua läheb …" at bounding box center [481, 365] width 438 height 126
click at [332, 381] on div "Hello. Order 848659 has been ootel... somehow it's taking a really long time." at bounding box center [389, 397] width 255 height 33
drag, startPoint x: 345, startPoint y: 367, endPoint x: 320, endPoint y: 368, distance: 24.9
click at [320, 381] on div "Hello. Order 848659 has been ootel... somehow it's taking a really long time." at bounding box center [389, 397] width 255 height 33
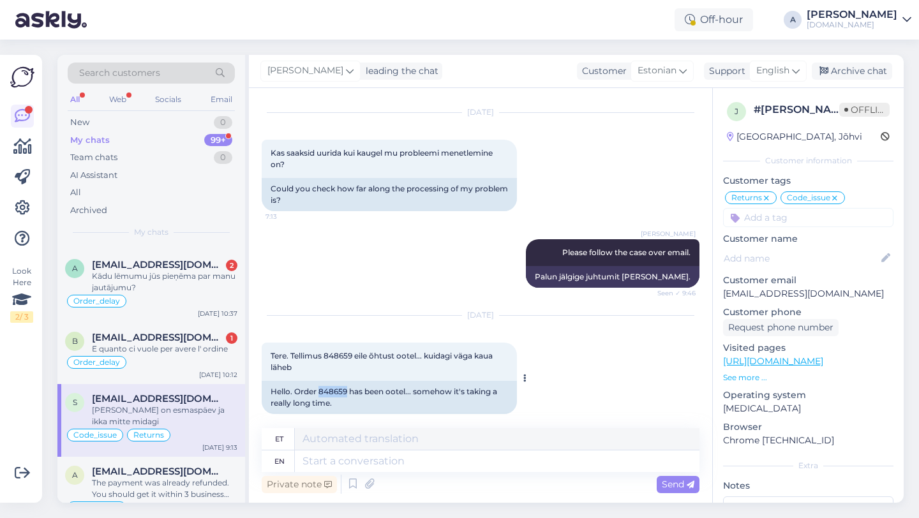
drag, startPoint x: 348, startPoint y: 368, endPoint x: 319, endPoint y: 370, distance: 28.8
click at [319, 381] on div "Hello. Order 848659 has been ootel... somehow it's taking a really long time." at bounding box center [389, 397] width 255 height 33
copy div "848659"
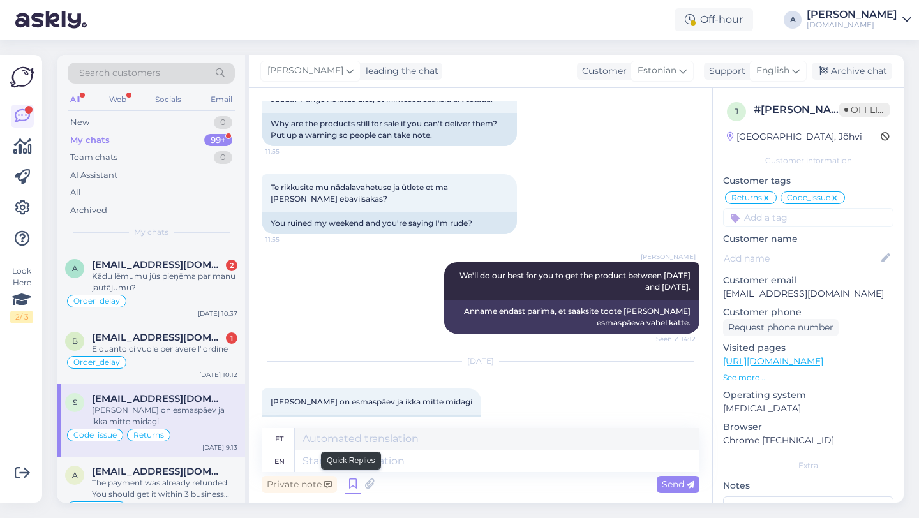
click at [348, 475] on icon at bounding box center [352, 484] width 15 height 19
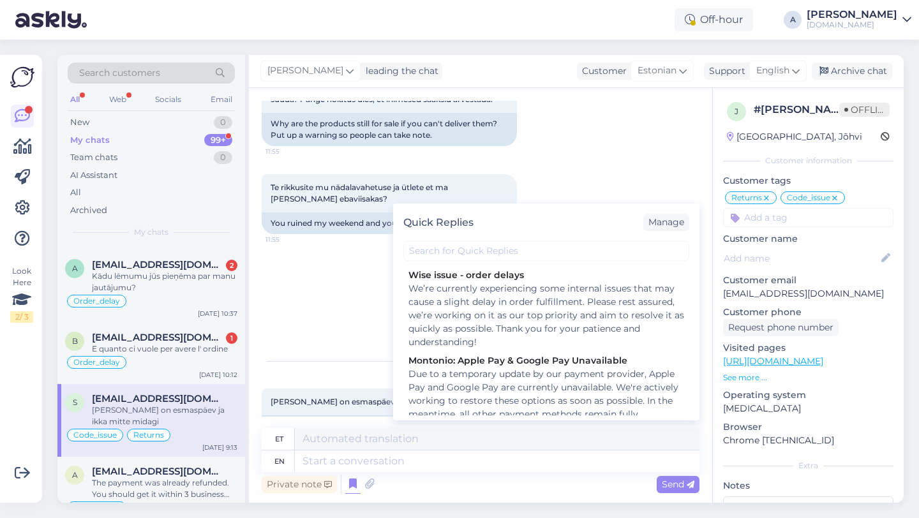
drag, startPoint x: 348, startPoint y: 475, endPoint x: 348, endPoint y: 466, distance: 8.3
click at [348, 466] on div "et en Private note Quick Replies Manage Wise issue - order delays We’re current…" at bounding box center [481, 462] width 438 height 68
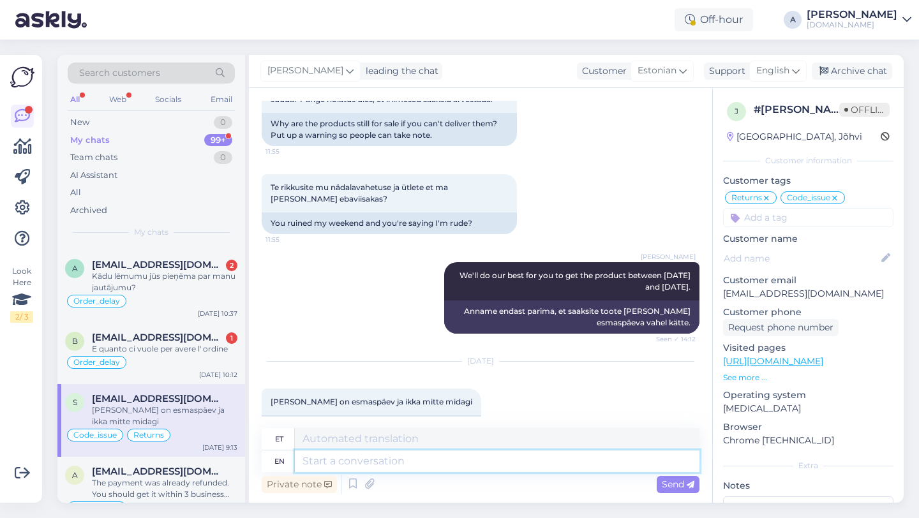
click at [345, 461] on textarea at bounding box center [497, 461] width 405 height 22
type textarea "Yes,"
type textarea "Jah,"
type textarea "Y"
type textarea "Thanks"
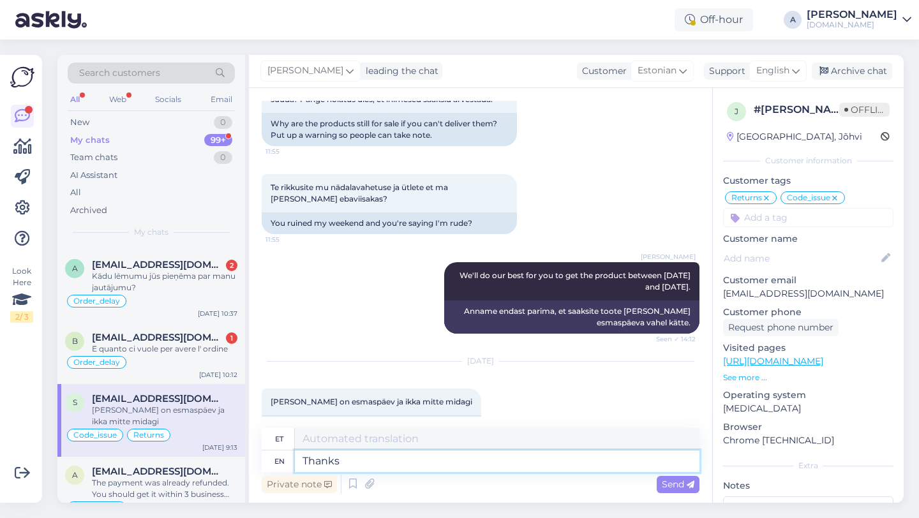
type textarea "Tänud"
type textarea "Thanks for"
type textarea "Tänan teid"
type textarea "Thanks for being s"
type textarea "Tänan teid olemise eest"
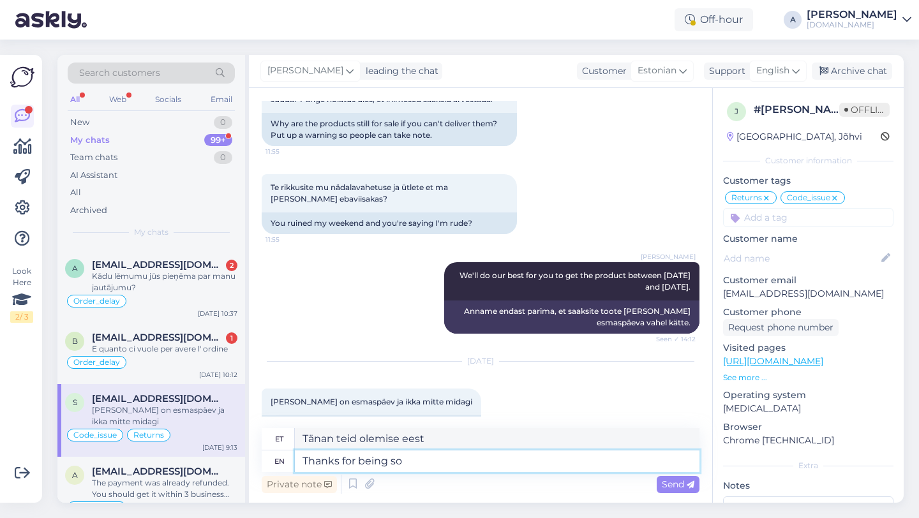
type textarea "Thanks for being so"
type textarea "Aitäh, et nii oled"
type textarea "Thanks for being so patient."
type textarea "Tänan kannatlikkuse eest."
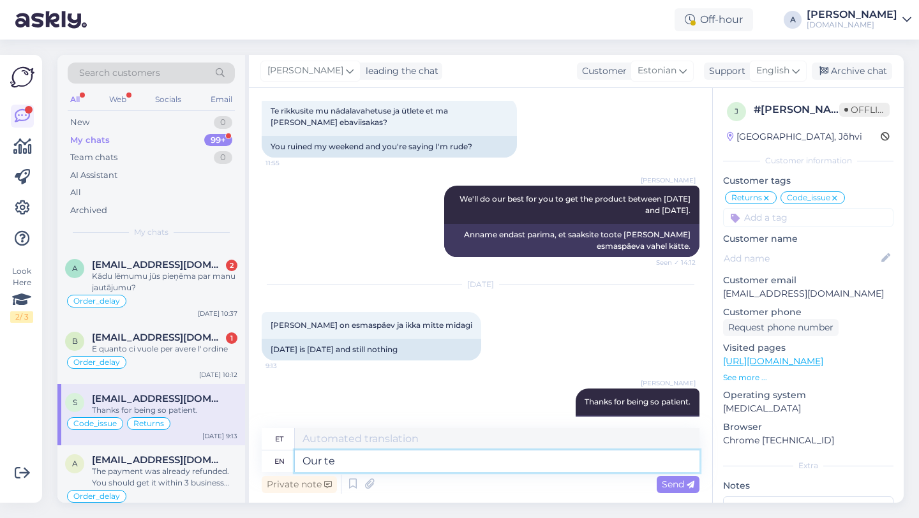
type textarea "Our tea"
type textarea "Meie"
type textarea "Our team"
type textarea "Meie meeskond"
type textarea "Our team is worki"
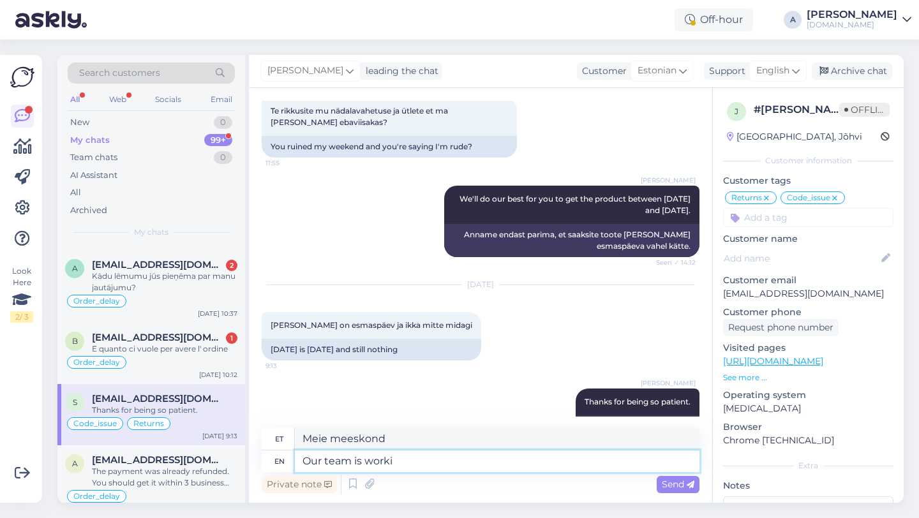
type textarea "Meie meeskond on"
type textarea "Our team is working to s"
type textarea "Meie meeskond töötab selle nimel, et"
type textarea "Our team is working to send it"
type textarea "Meie meeskond töötab selle nimel, et saata"
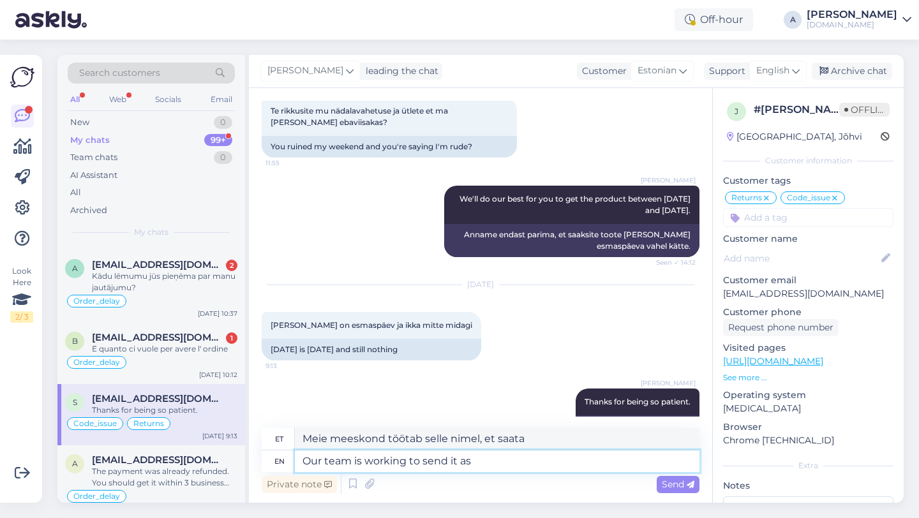
type textarea "Our team is working to send it as"
type textarea "Meie meeskond töötab selle saatmise nimel"
type textarea "Our team is working to send it as s"
type textarea "Meie meeskond töötab selle nimel, et see saata järgmiselt"
type textarea "Our team is working to send it as soon as po"
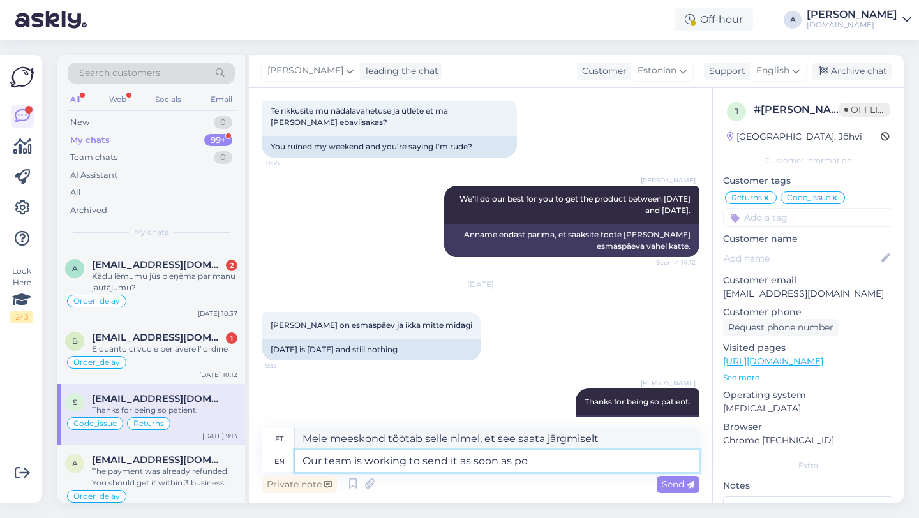
type textarea "Meie meeskond töötab selle nimel, et see võimalikult kiiresti saata"
type textarea "Our team is working to send it as soon as poss"
type textarea "Meie meeskond töötab selle nimel, et see niipea kui võimalik saata."
type textarea "Our team is working to send it as soon as possible."
type textarea "Meie meeskond töötab selle nimel, et see võimalikult kiiresti ära saata."
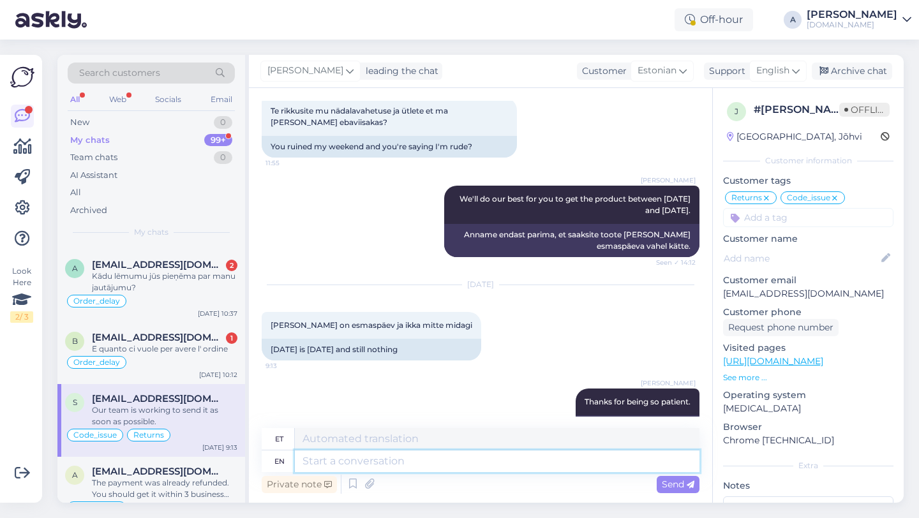
scroll to position [5315, 0]
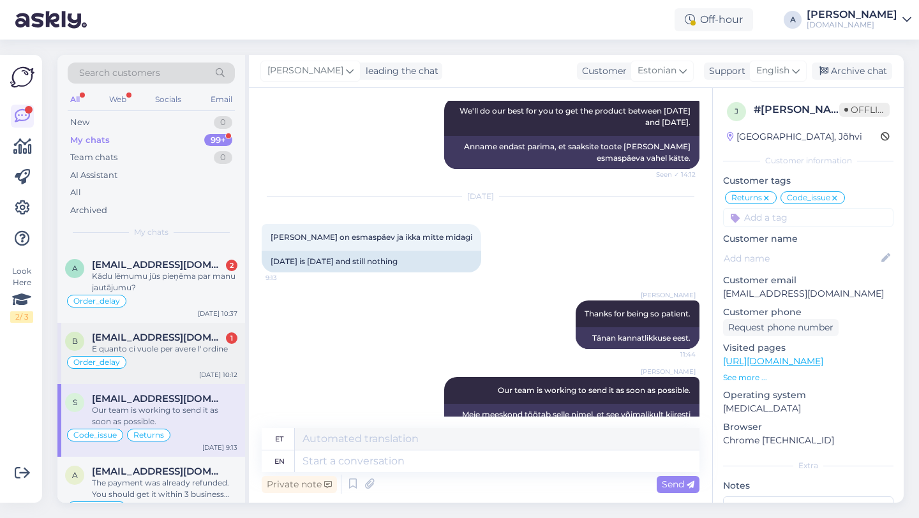
click at [160, 343] on div "E quanto ci vuole per avere l' ordine" at bounding box center [164, 348] width 145 height 11
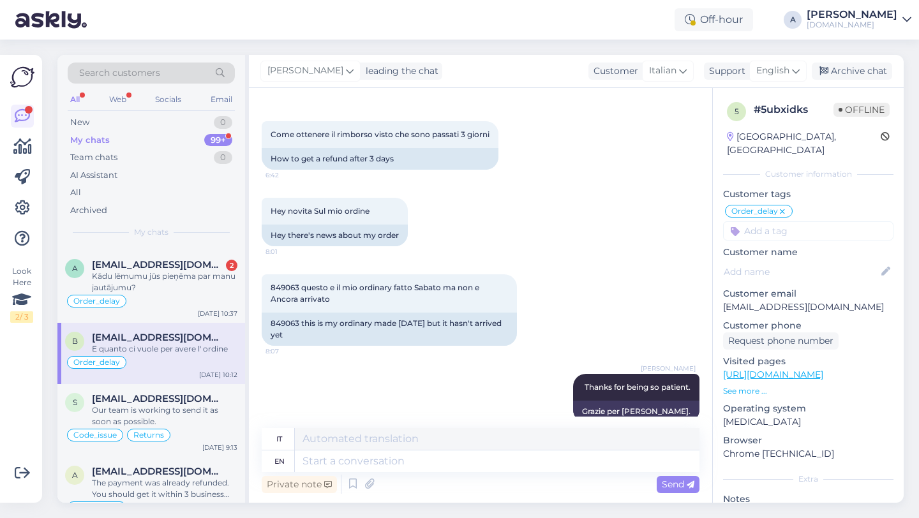
scroll to position [1982, 0]
drag, startPoint x: 299, startPoint y: 333, endPoint x: 269, endPoint y: 332, distance: 29.4
click at [269, 332] on div "849063 this is my ordinary made Saturday but it hasn't arrived yet" at bounding box center [389, 327] width 255 height 33
copy div "849063"
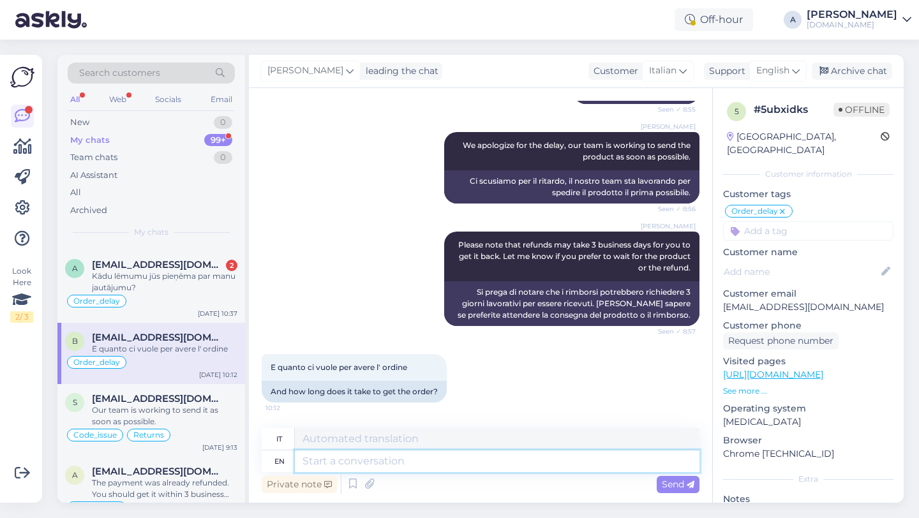
click at [373, 463] on textarea at bounding box center [497, 461] width 405 height 22
type textarea "Unfortunately,"
type textarea "Purtroppo,"
type textarea "Unfortunately, we do"
type textarea "Purtroppo noi"
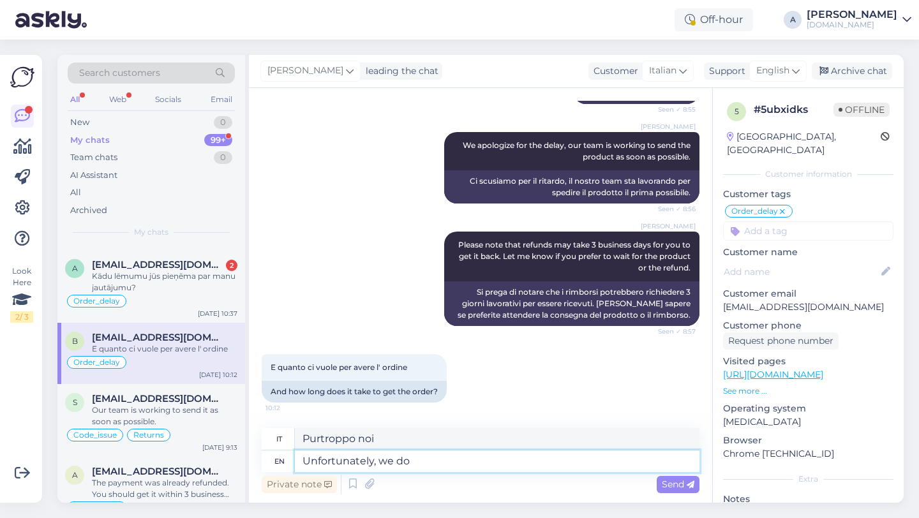
type textarea "Unfortunately, we do n"
type textarea "Sfortunatamente, lo facciamo"
type textarea "Unfortunately, we do not h"
type textarea "Purtroppo non lo facciamo"
type textarea "Unfortunately, we do not have an"
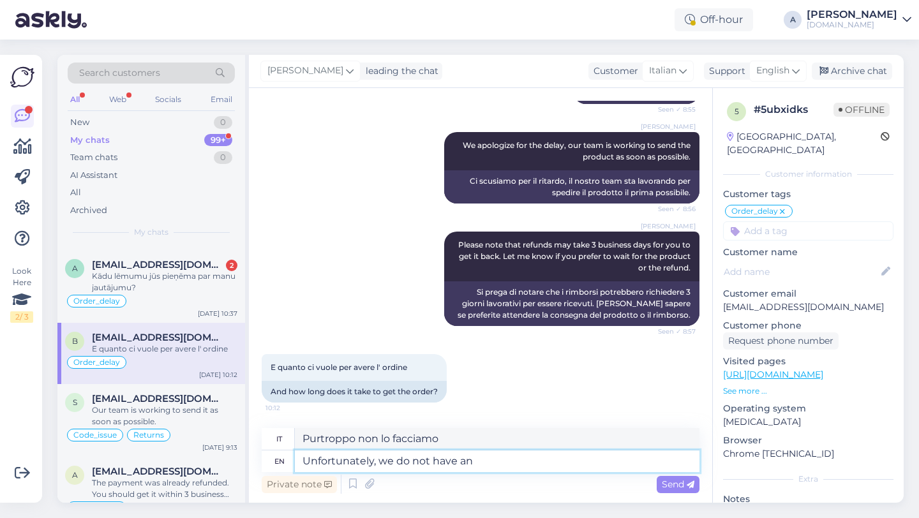
type textarea "Purtroppo non abbiamo"
type textarea "Unfortunately, we do not have an e"
type textarea "Sfortunatamente, non abbiamo un"
type textarea "Unfortunately, we do not have an est"
type textarea "Sfortunatamente, non abbiamo un est"
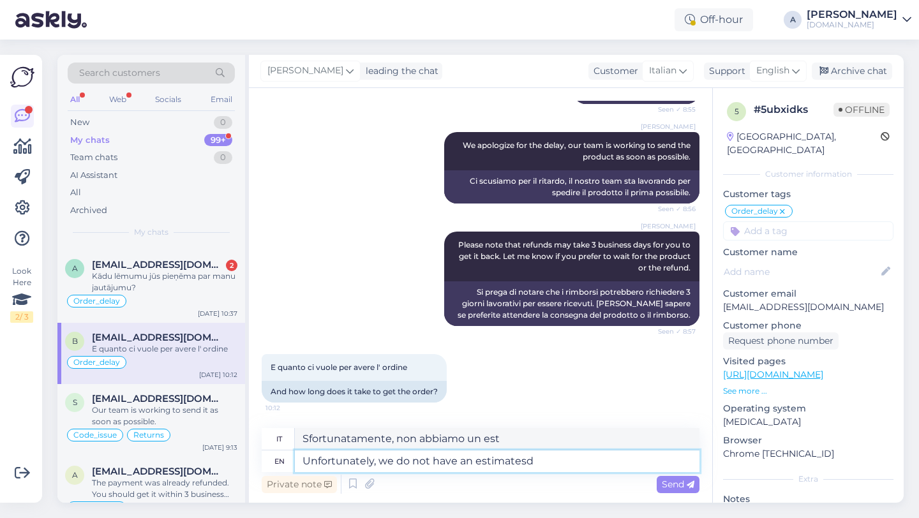
type textarea "Unfortunately, we do not have an estimatesd"
type textarea "Purtroppo non abbiamo una stima"
type textarea "Unfortunately, we do not have an estimated time."
type textarea "Purtroppo non abbiamo una stima dei tempi."
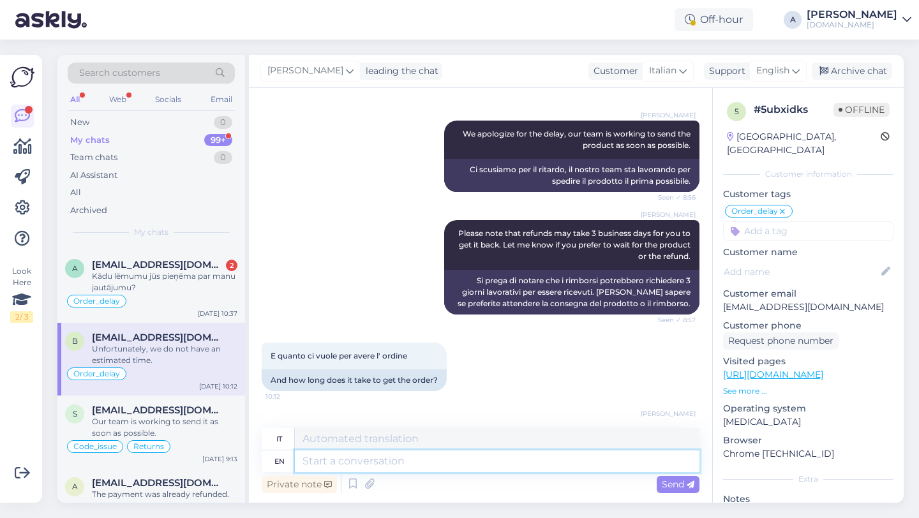
scroll to position [2387, 0]
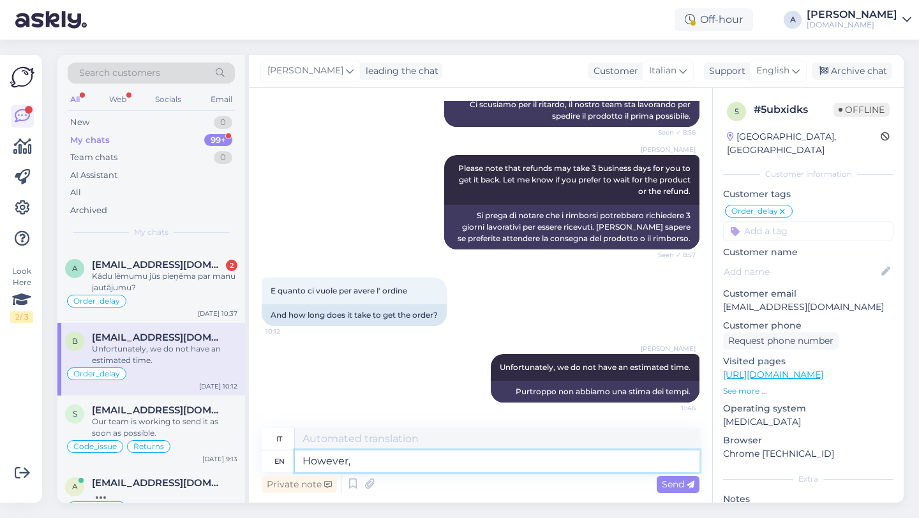
type textarea "However,"
type textarea "Tuttavia,"
type textarea "However, our tea"
type textarea "Tuttavia, il nostro"
type textarea "However, our team i"
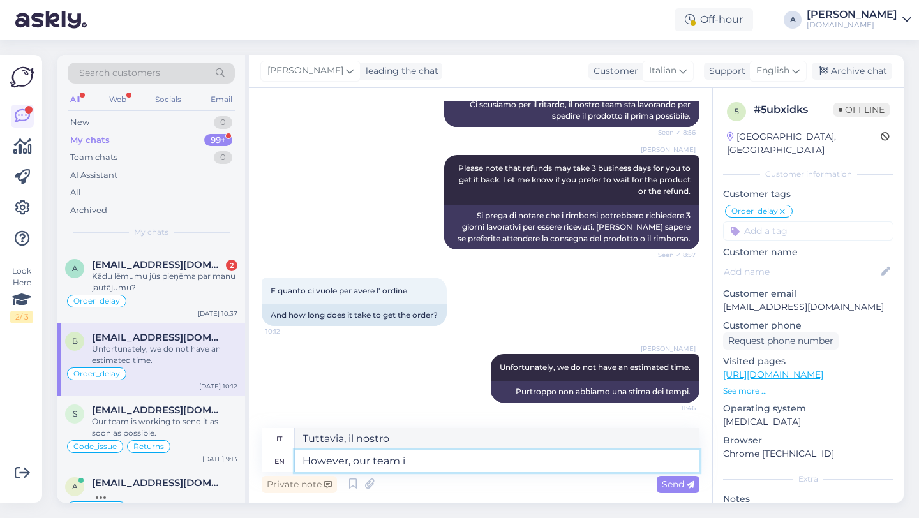
type textarea "Tuttavia, il nostro team"
type textarea "However, our team is"
type textarea "Tuttavia, il nostro team è"
type textarea "However, our team is worki"
type textarea "Tuttavia, il nostro team è al lavoro"
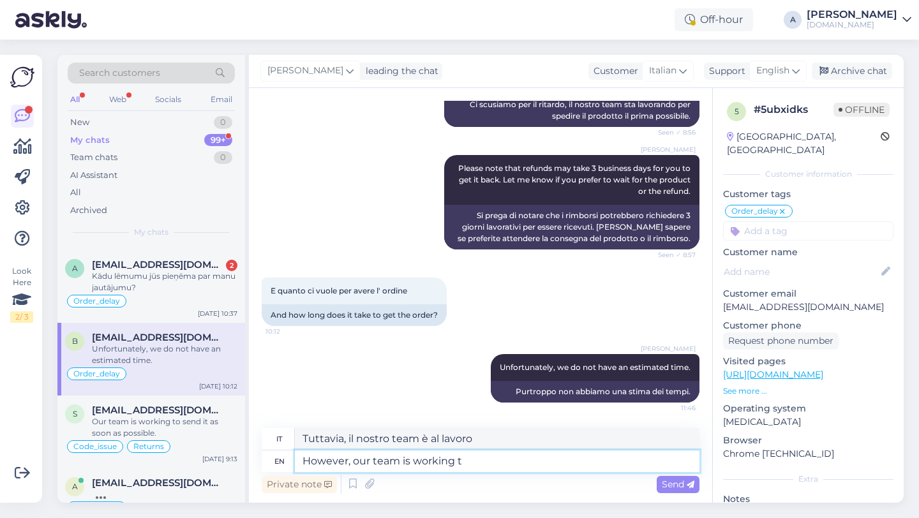
type textarea "However, our team is working to"
type textarea "Tuttavia, il nostro team sta lavorando"
type textarea "However, our team is working to"
type textarea "Tuttavia, il nostro team sta lavorando per"
type textarea "However, our team is working to send"
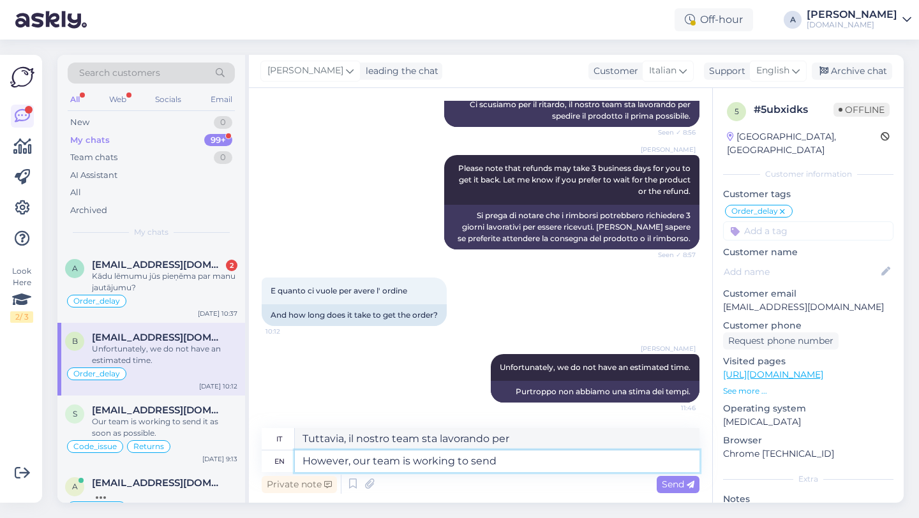
type textarea "Tuttavia, il nostro team sta lavorando per inviare"
type textarea "However, our team is working to send it as soon"
type textarea "Tuttavia, il nostro team sta lavorando per inviarlo"
type textarea "However, our team is working to send it as soon"
type textarea "Tuttavia, il nostro team sta lavorando per inviarlo come"
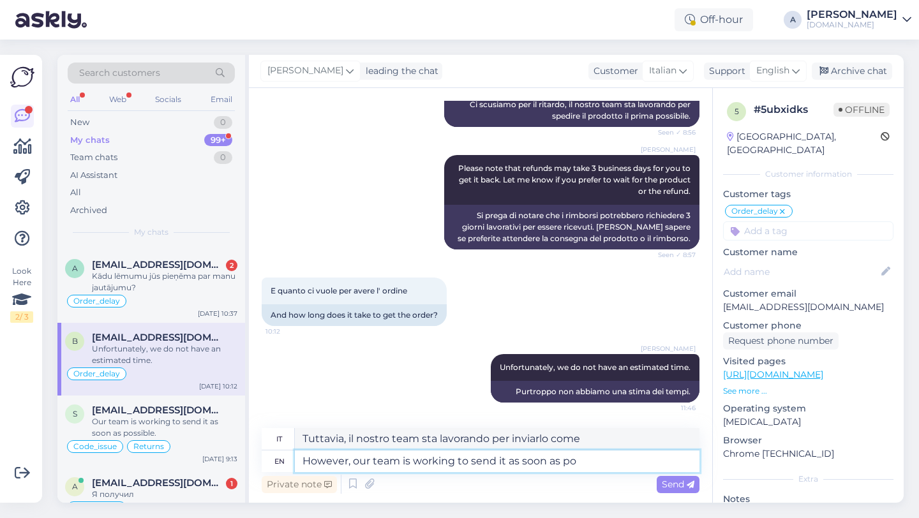
type textarea "However, our team is working to send it as soon as pos"
type textarea "Tuttavia, il nostro team sta lavorando per inviarlo il prima possibile"
type textarea "However, our team is working to send it as soon as possible."
type textarea "Tuttavia, il nostro team sta lavorando per inviarlo il prima possibile."
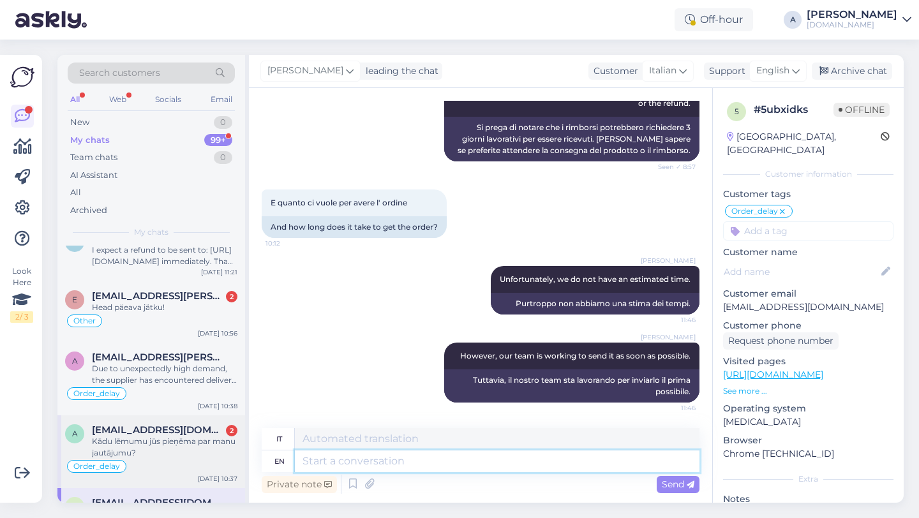
scroll to position [466, 0]
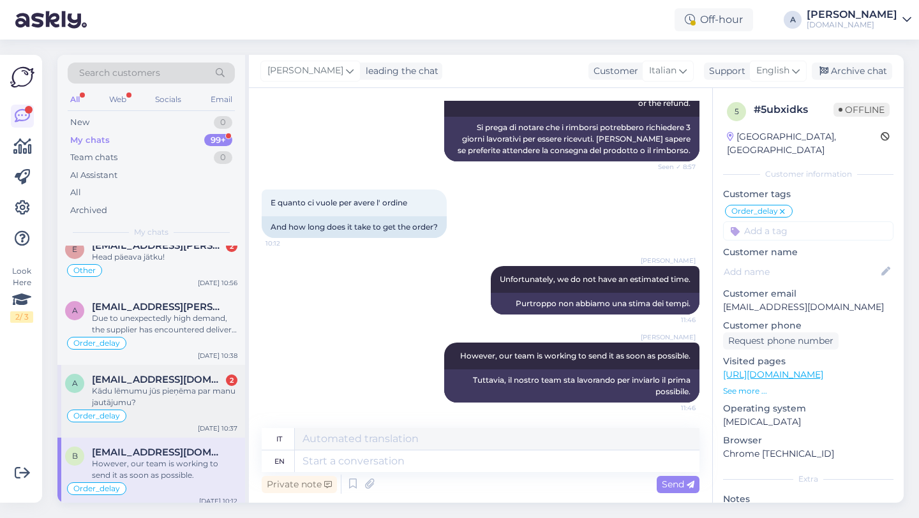
click at [154, 408] on div "Order_delay" at bounding box center [151, 415] width 172 height 15
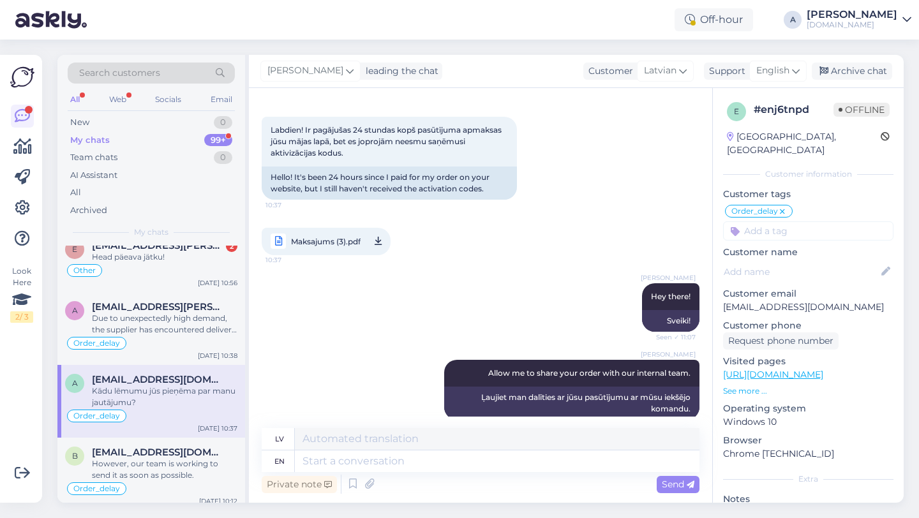
scroll to position [0, 0]
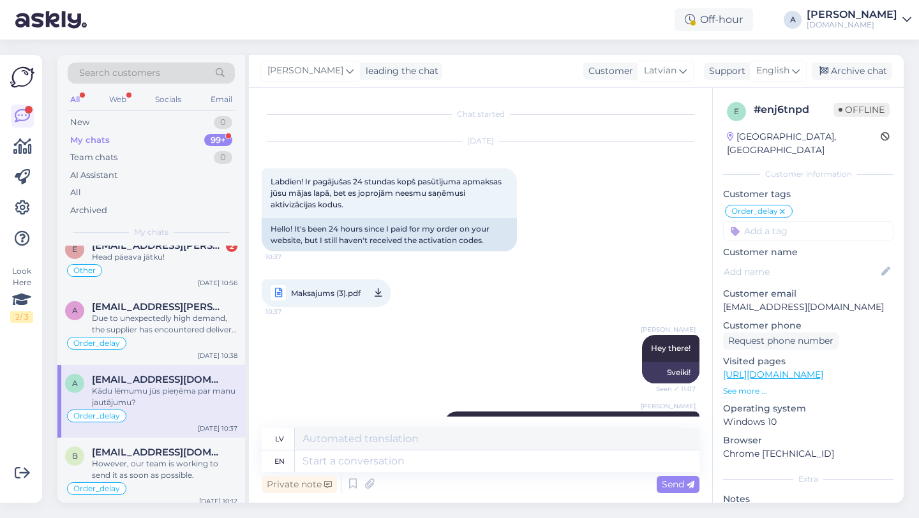
click at [335, 297] on span "Maksajums (3).pdf" at bounding box center [326, 293] width 70 height 16
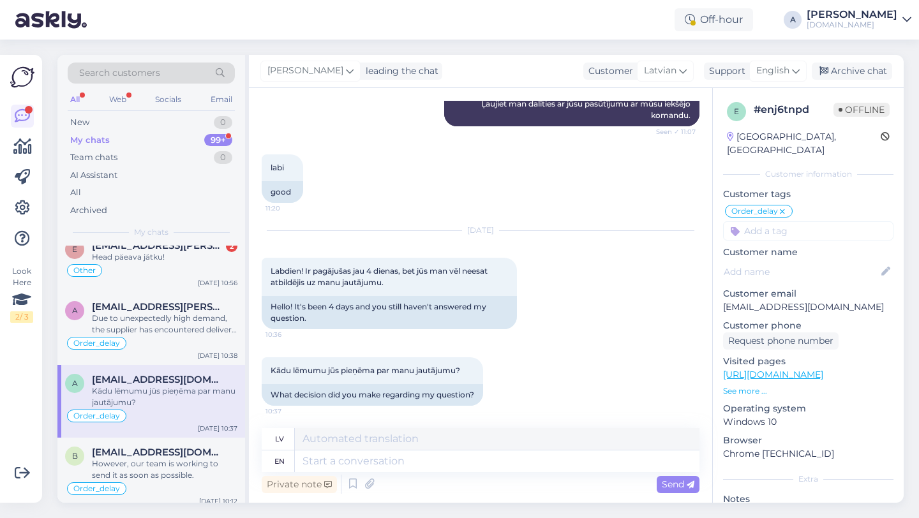
scroll to position [348, 0]
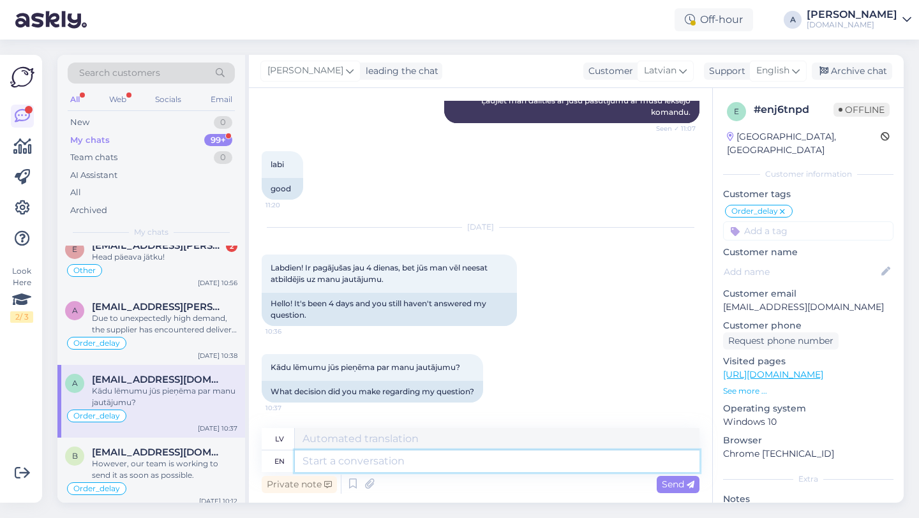
click at [355, 467] on textarea at bounding box center [497, 461] width 405 height 22
type textarea "Thanks"
type textarea "Paldies"
type textarea "Thanks for"
type textarea "Paldies par"
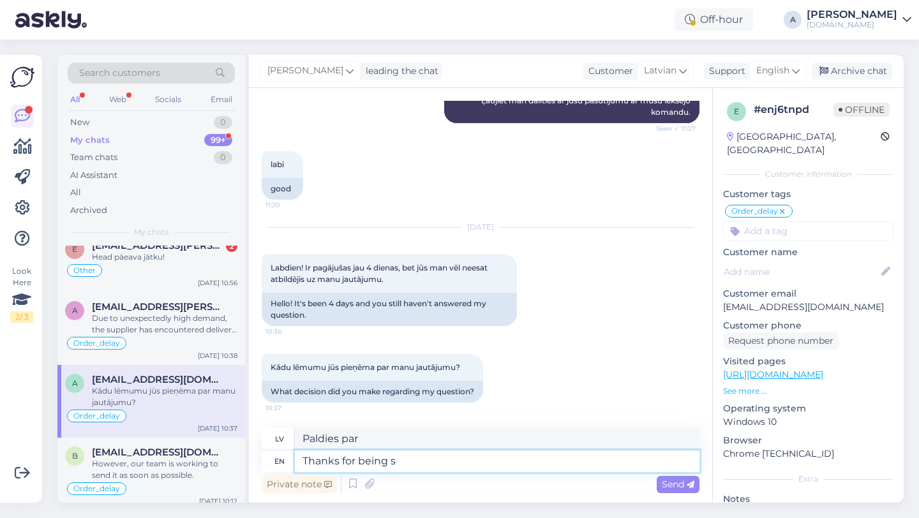
type textarea "Thanks for being so"
type textarea "Paldies, ka esi"
type textarea "Thanks for being so pa"
type textarea "Paldies, ka esi tāds"
type textarea "Thanks for being so patient."
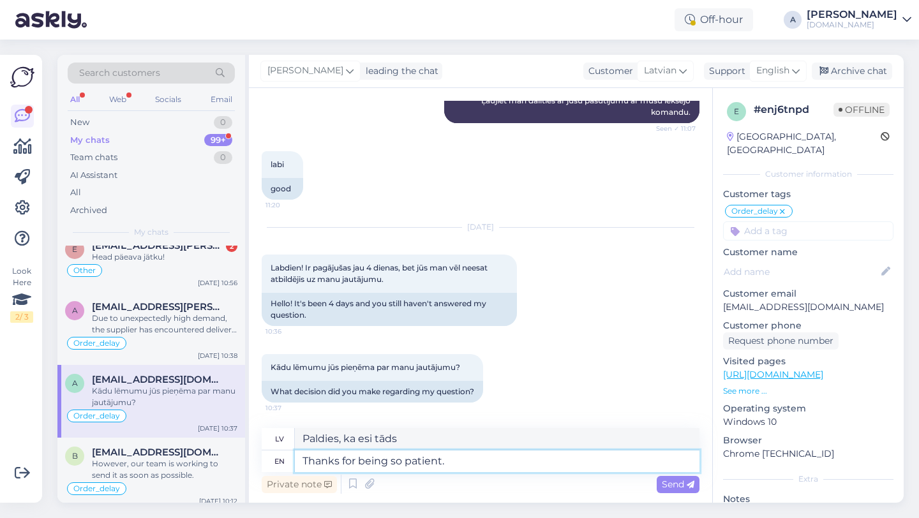
type textarea "Paldies par pacietību."
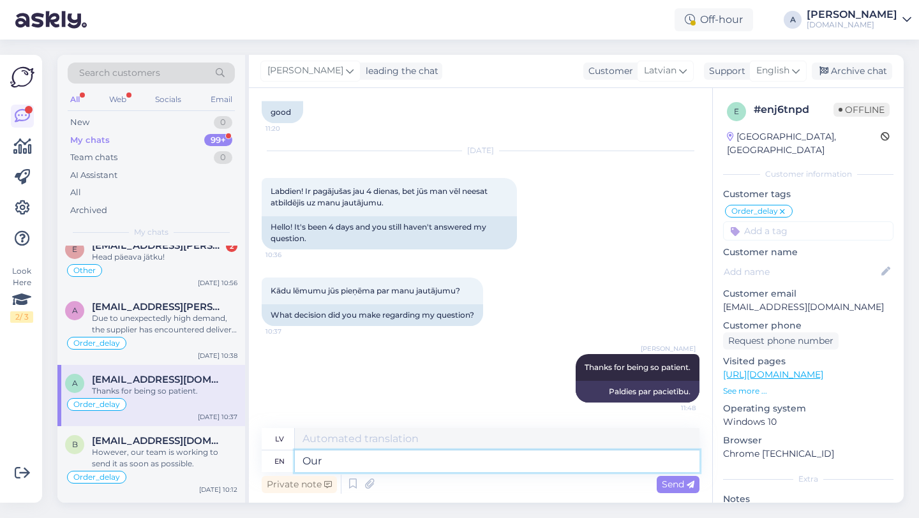
type textarea "Our t"
type textarea "Mūsu"
type textarea "Our team"
type textarea "Mūsu komanda"
type textarea "Our team is w"
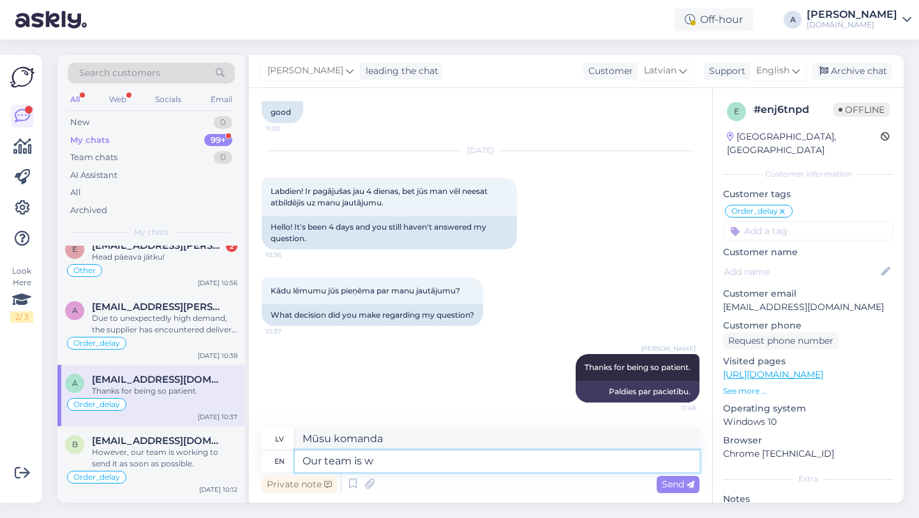
type textarea "Mūsu komanda ir"
type textarea "Our team is working to"
type textarea "Mūsu komanda strādā"
type textarea "Our team is working to s"
type textarea "Mūsu komanda strādā pie tā, lai"
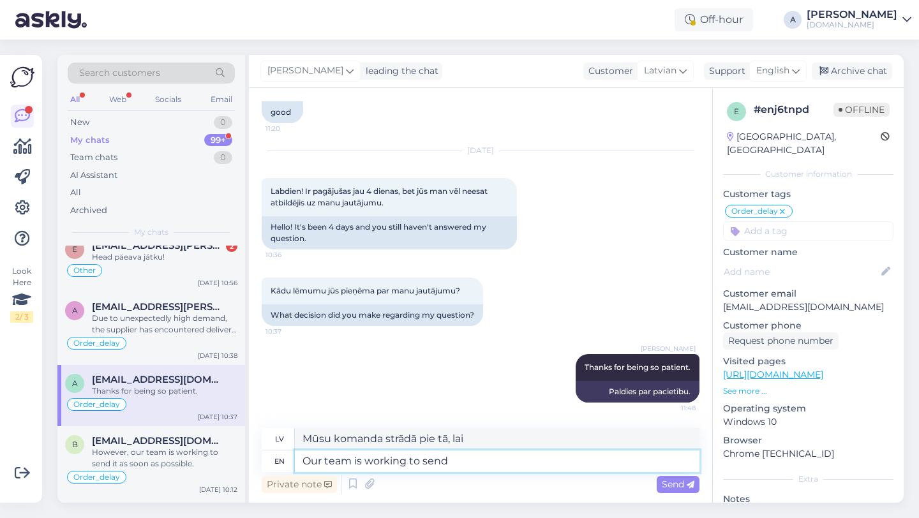
type textarea "Our team is working to send t"
type textarea "Mūsu komanda strādā pie nosūtīšanas"
type textarea "Our team is working to send the p"
type textarea "Mūsu komanda strādā, lai nosūtītu"
type textarea "Our team is working to send the product as"
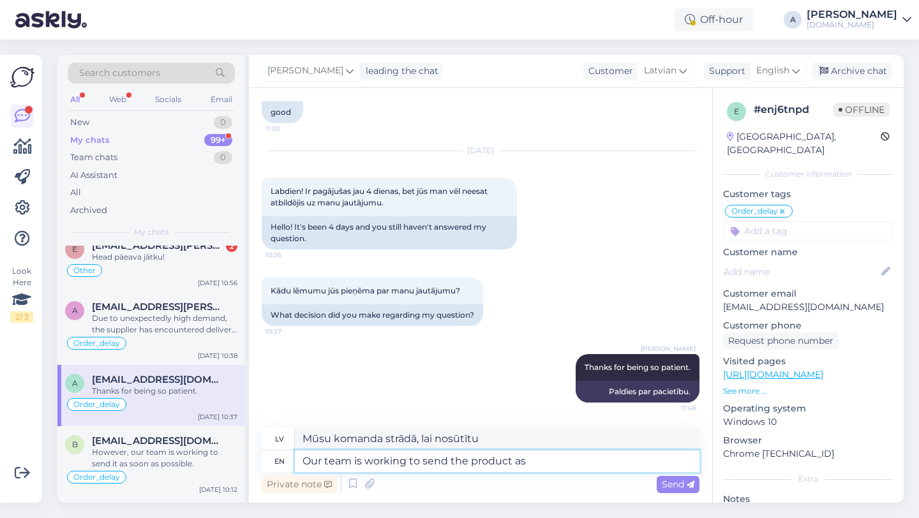
type textarea "Mūsu komanda strādā pie produkta nosūtīšanas"
type textarea "Our team is working to send the product as s"
type textarea "Mūsu komanda strādā, lai nosūtītu produktu kā"
type textarea "Our team is working to send the product as soon as"
type textarea "Mūsu komanda strādā, lai pēc iespējas ātrāk nosūtītu preci"
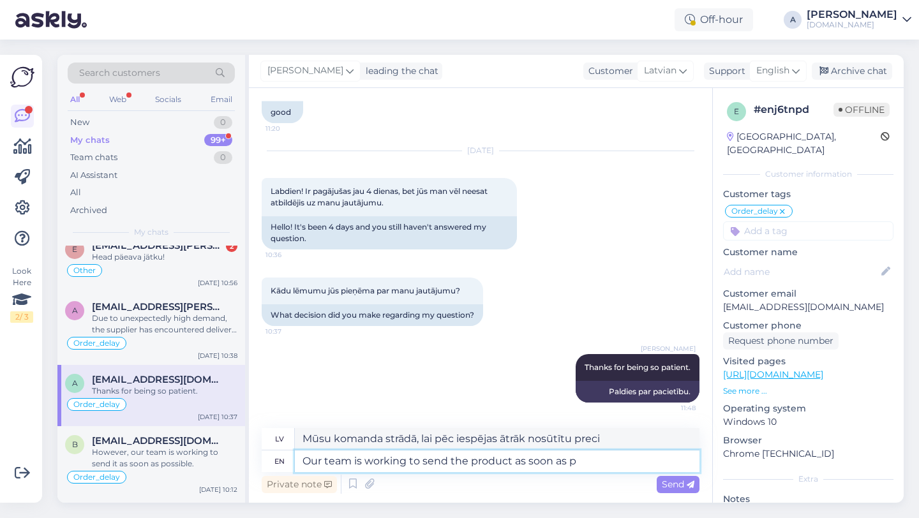
type textarea "Our team is working to send the product as soon as po"
type textarea "Mūsu komanda strādā, lai nosūtītu preci, cik drīz vien iespējams."
type textarea "Our team is working to send the product as soon as possible."
type textarea "Mūsu komanda strādā, lai nosūtītu preci pēc iespējas ātrāk."
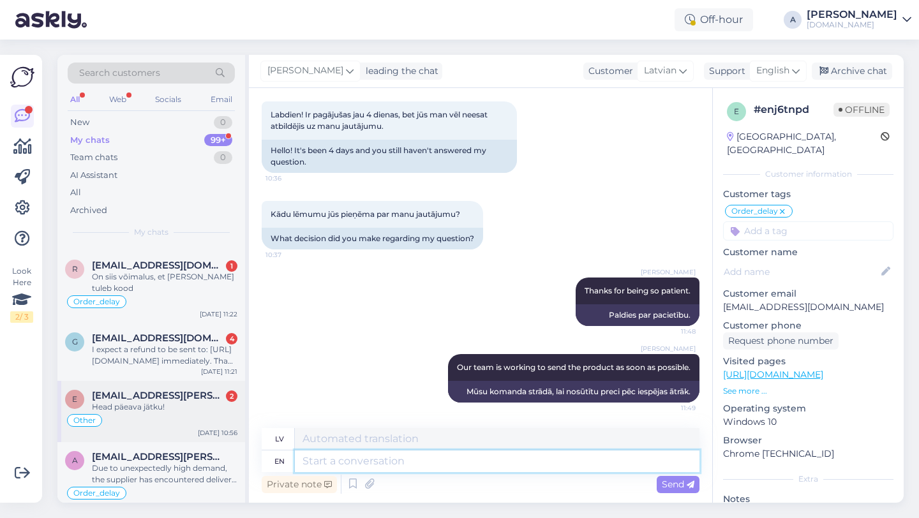
scroll to position [317, 0]
click at [178, 401] on div "Head päeava jätku!" at bounding box center [164, 406] width 145 height 11
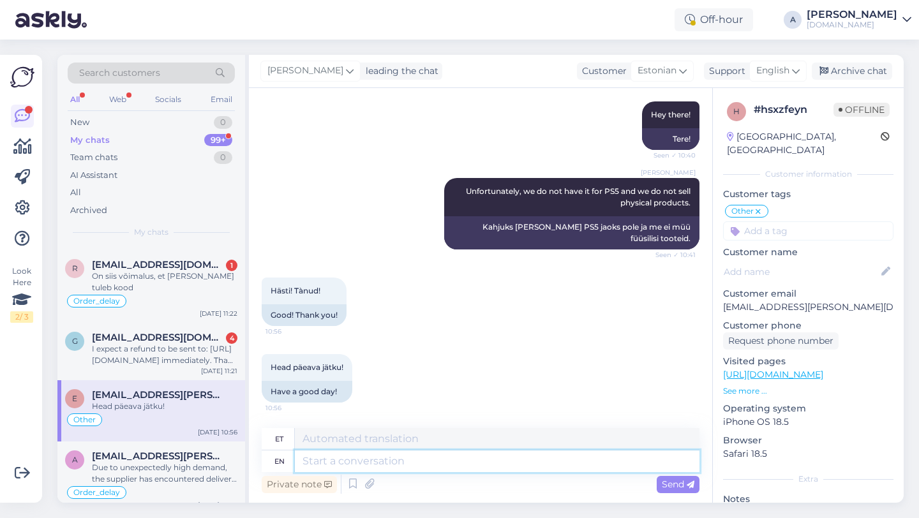
click at [375, 466] on textarea at bounding box center [497, 461] width 405 height 22
type textarea "You're"
type textarea "Sina"
type textarea "You're wel"
type textarea "Sa oled"
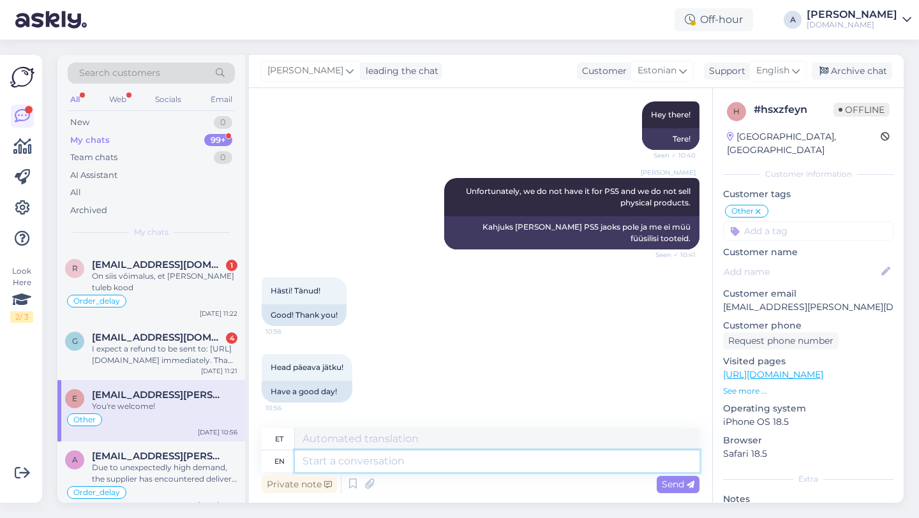
scroll to position [431, 0]
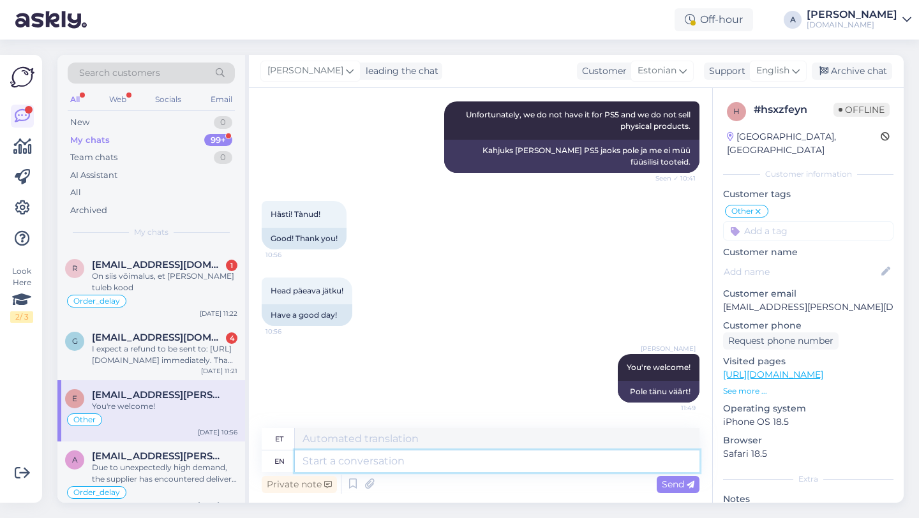
paste textarea "If you need further help, don't hesitate to contact us again. Have a great day!"
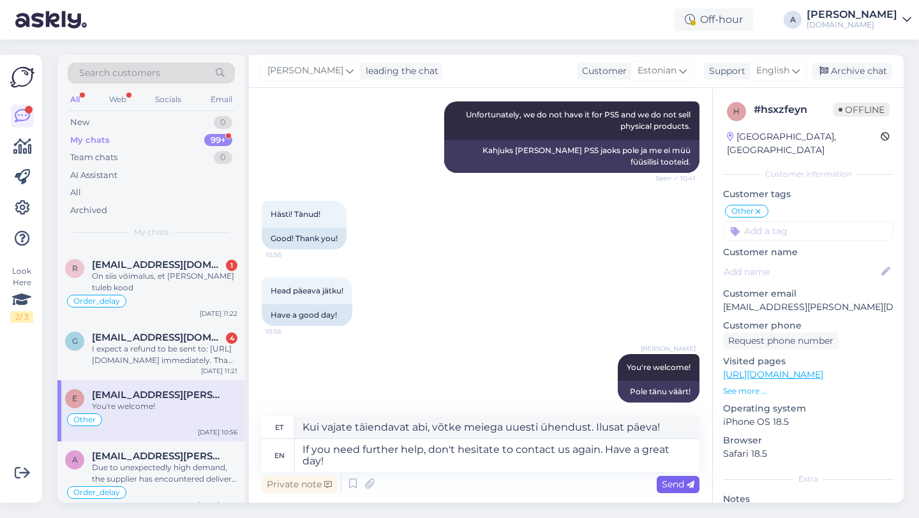
click at [682, 487] on span "Send" at bounding box center [678, 484] width 33 height 11
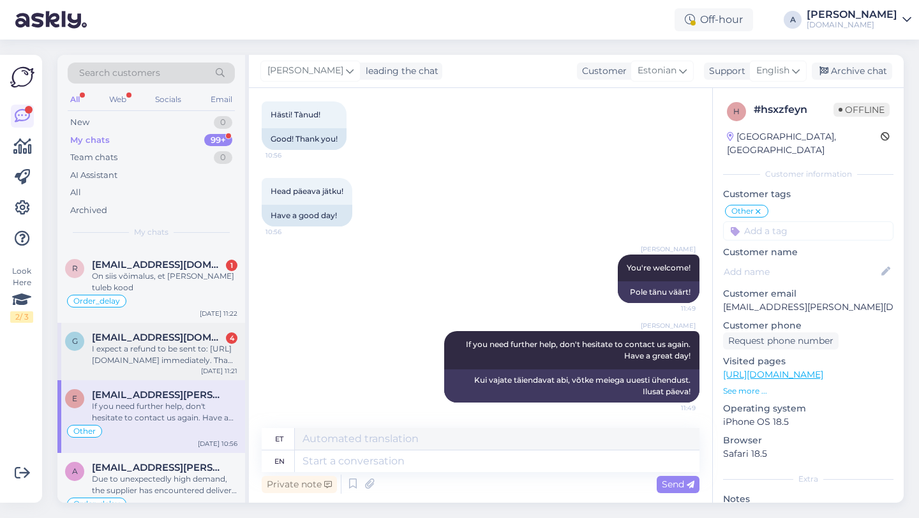
click at [191, 366] on div "g goonermel@gmail.com 4 I expect a refund to be sent to: https://www.paypal.me/…" at bounding box center [151, 351] width 188 height 57
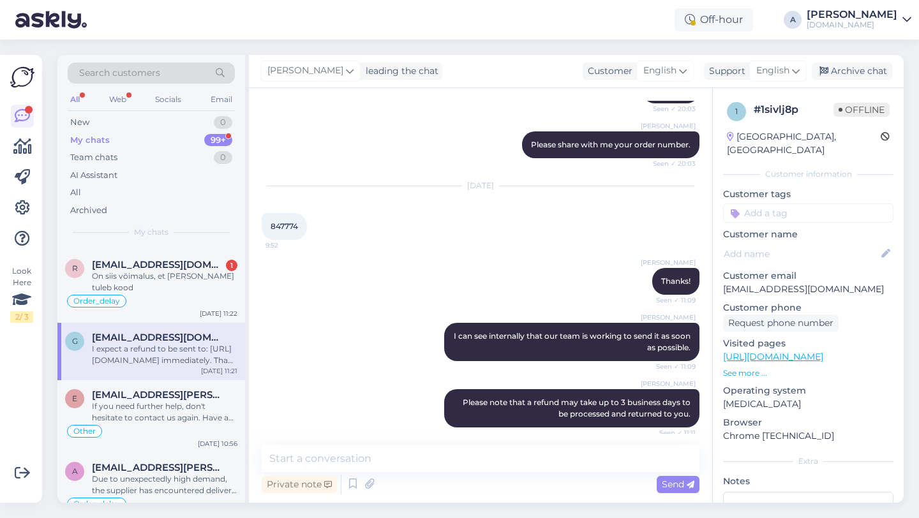
scroll to position [1725, 0]
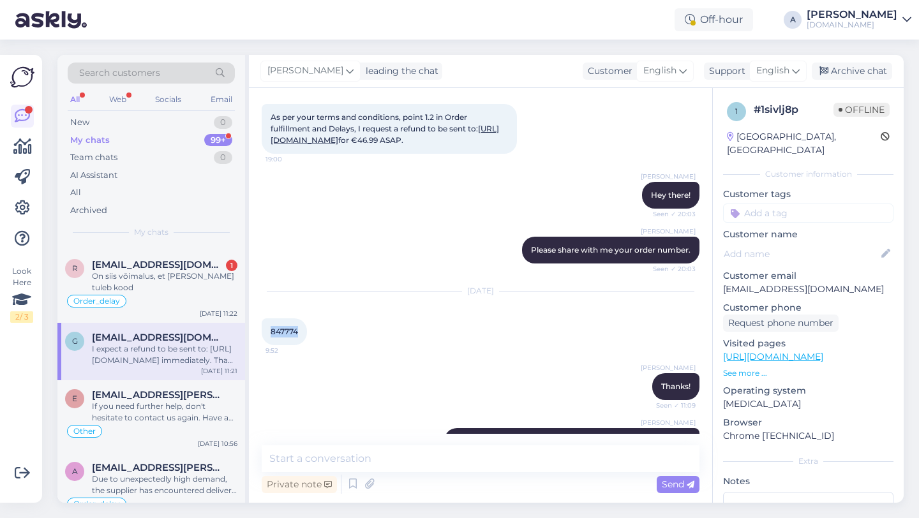
drag, startPoint x: 301, startPoint y: 318, endPoint x: 260, endPoint y: 318, distance: 40.8
click at [260, 318] on div "Chat started Aug 7 2025 Hi team, 22:59 I just want to double-check if I buy the…" at bounding box center [480, 295] width 463 height 415
copy span "847774"
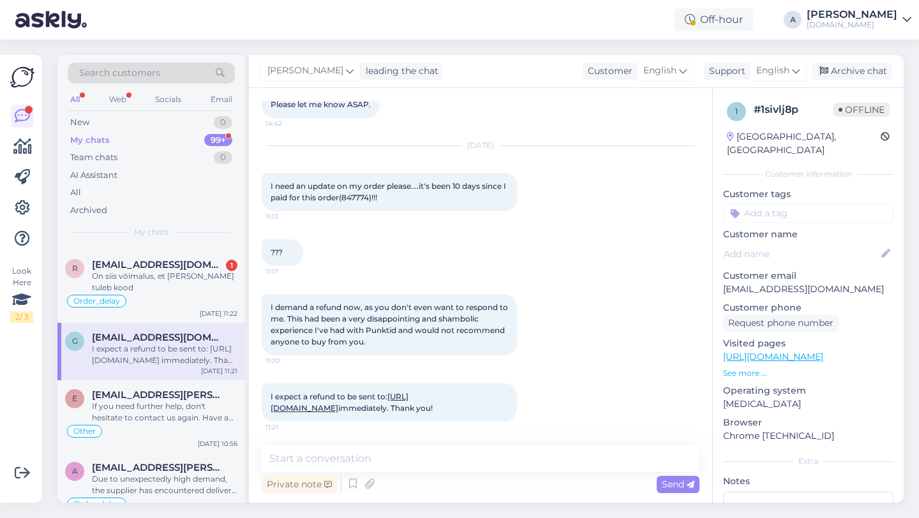
scroll to position [2583, 0]
click at [373, 464] on textarea at bounding box center [481, 458] width 438 height 27
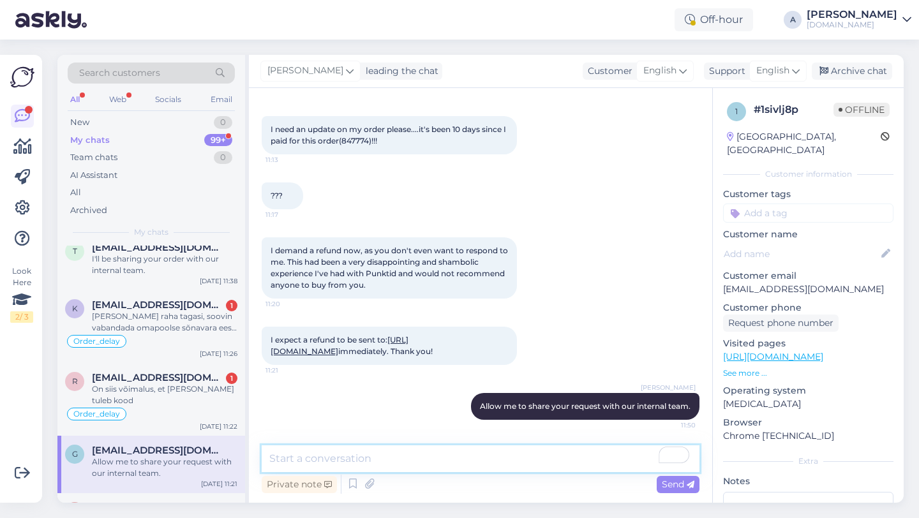
scroll to position [188, 0]
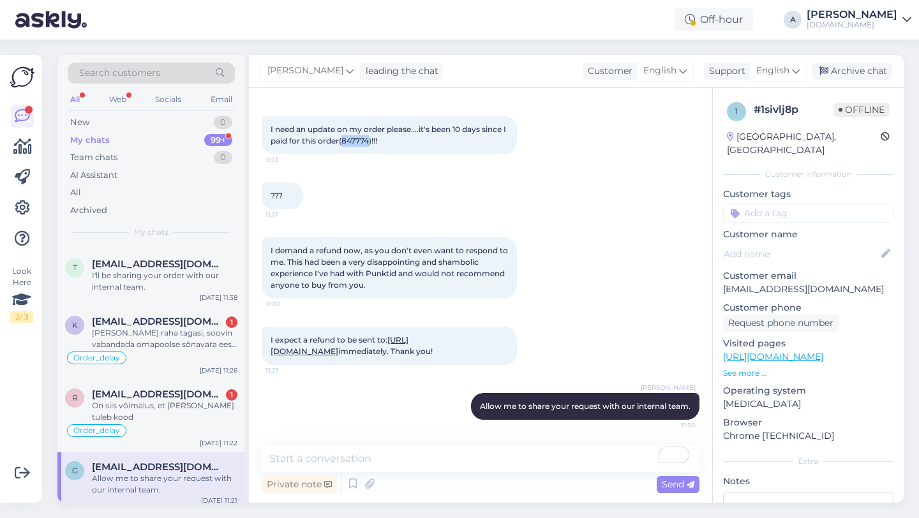
drag, startPoint x: 375, startPoint y: 130, endPoint x: 347, endPoint y: 130, distance: 27.4
click at [347, 130] on span "I need an update on my order please....it's been 10 days since I paid for this …" at bounding box center [389, 134] width 237 height 21
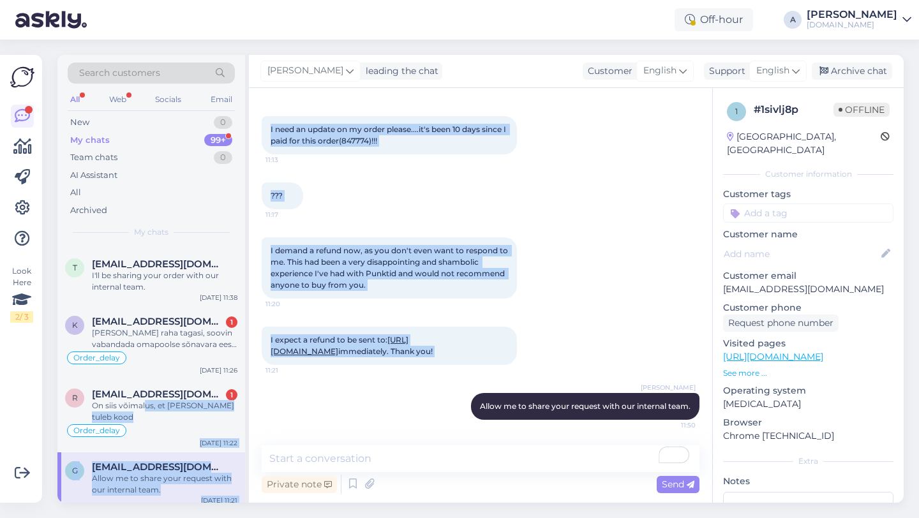
drag, startPoint x: 144, startPoint y: 410, endPoint x: 320, endPoint y: 394, distance: 176.1
click at [320, 394] on div "Search customers All Web Socials Email New 0 My chats 99+ Team chats 0 AI Assis…" at bounding box center [480, 279] width 846 height 448
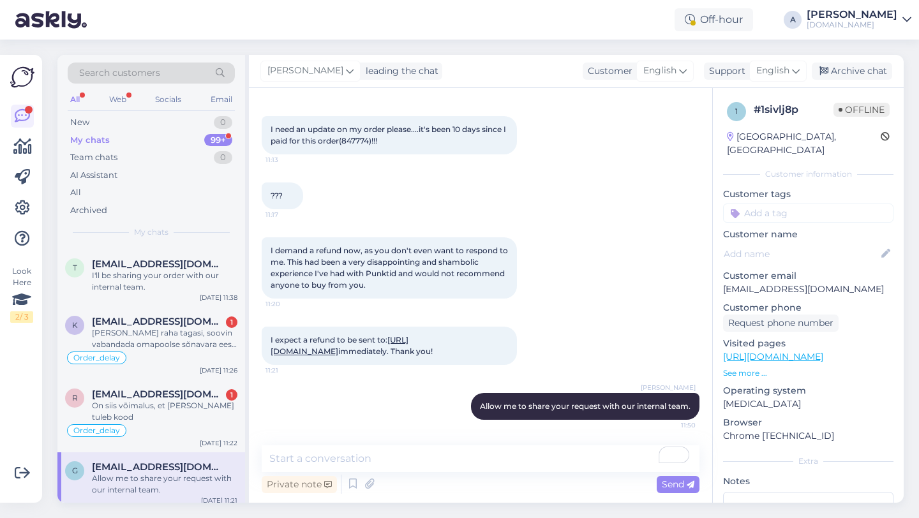
click at [798, 204] on input at bounding box center [808, 213] width 170 height 19
click at [769, 243] on span "Returns" at bounding box center [763, 247] width 31 height 8
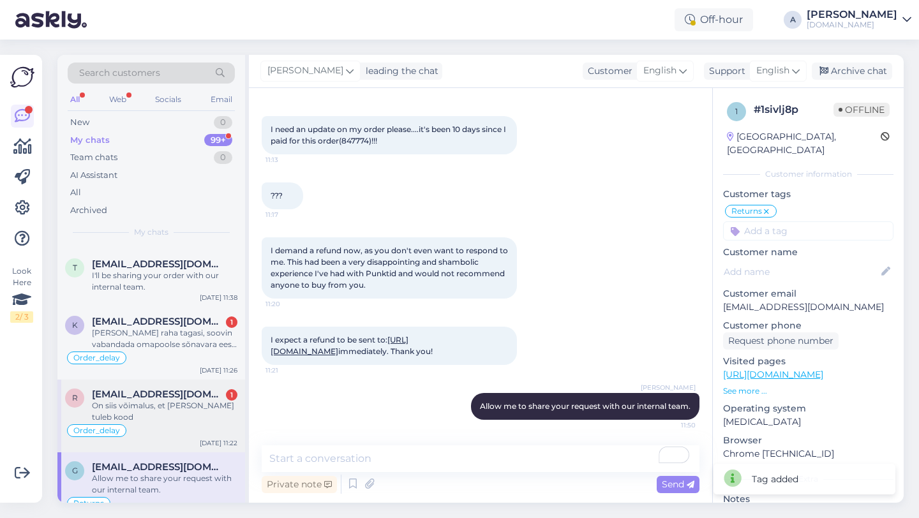
click at [158, 408] on div "On siis võimalus, et täna tuleb kood" at bounding box center [164, 411] width 145 height 23
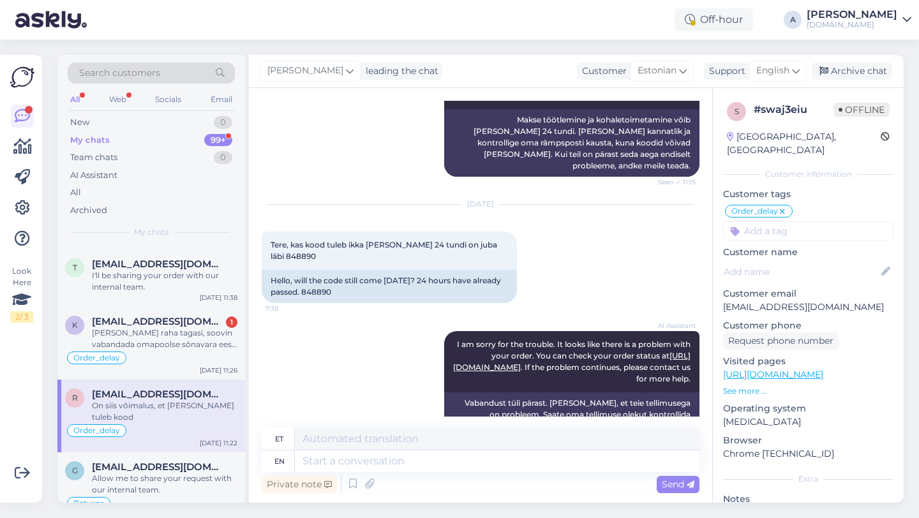
scroll to position [1099, 0]
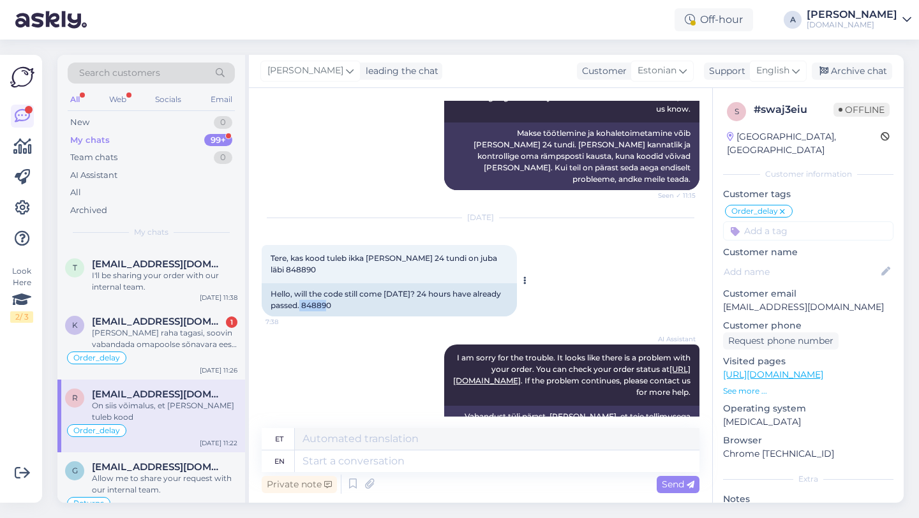
drag, startPoint x: 332, startPoint y: 262, endPoint x: 303, endPoint y: 260, distance: 28.7
click at [303, 283] on div "Hello, will the code still come today? 24 hours have already passed. 848890" at bounding box center [389, 299] width 255 height 33
copy div "848890"
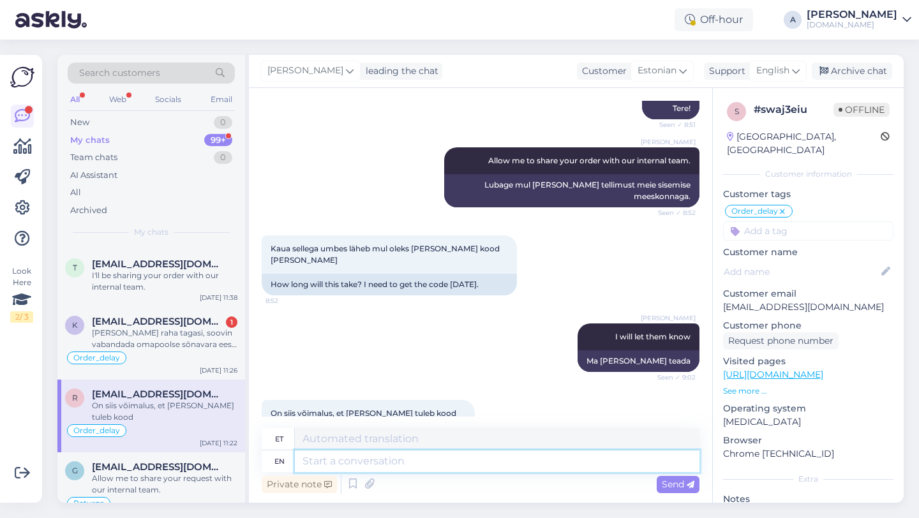
click at [352, 458] on textarea at bounding box center [497, 461] width 405 height 22
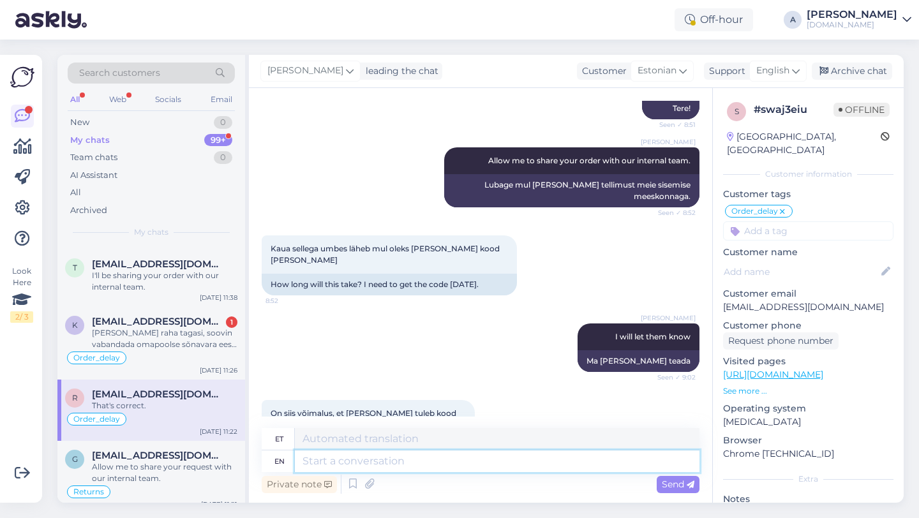
scroll to position [1794, 0]
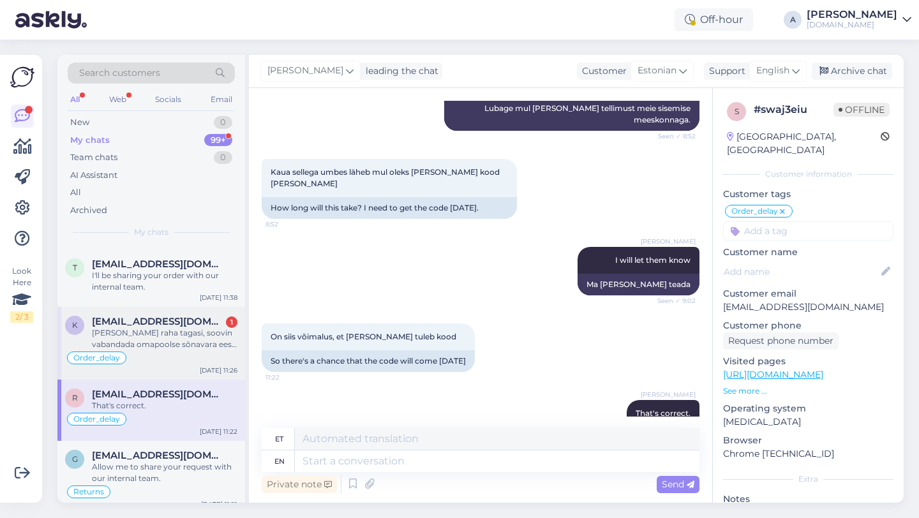
click at [174, 328] on div "Sain raha tagasi, soovin vabandada omapoolse sõnavara eest. Mäng oli mõeldud sü…" at bounding box center [164, 338] width 145 height 23
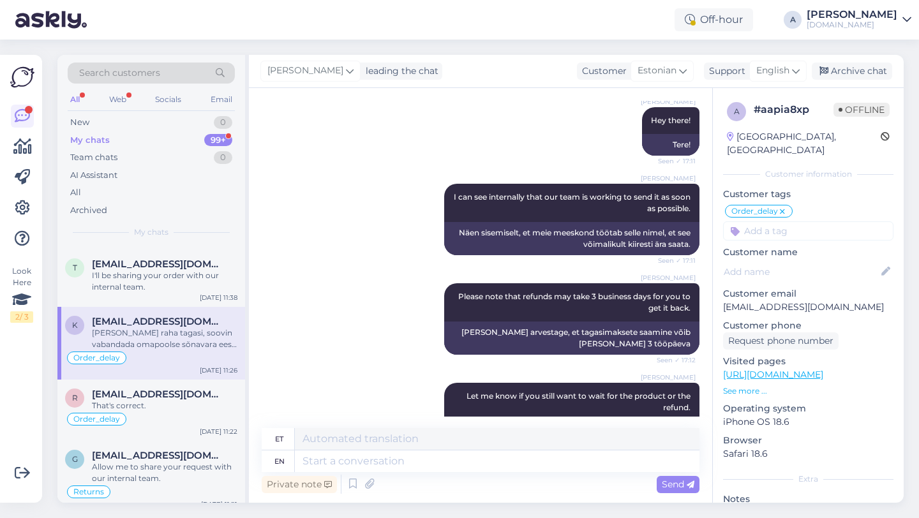
scroll to position [1709, 0]
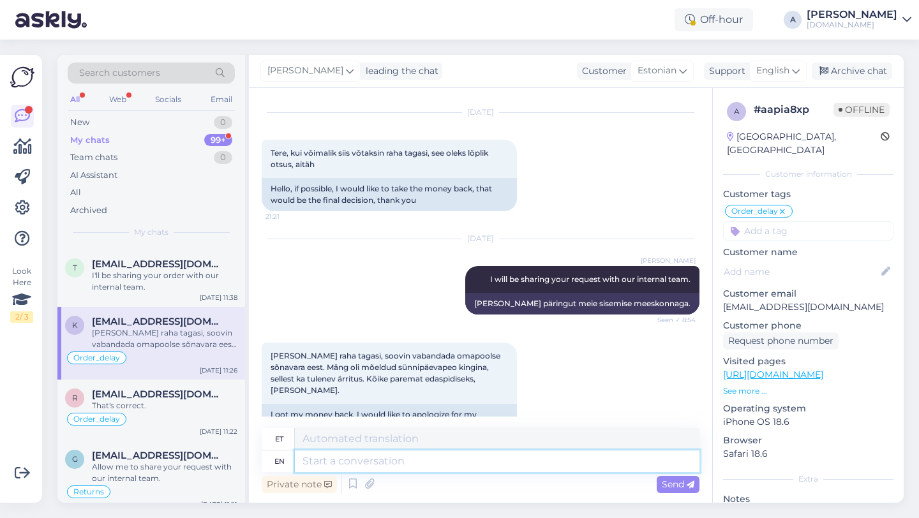
click at [380, 466] on textarea at bounding box center [497, 461] width 405 height 22
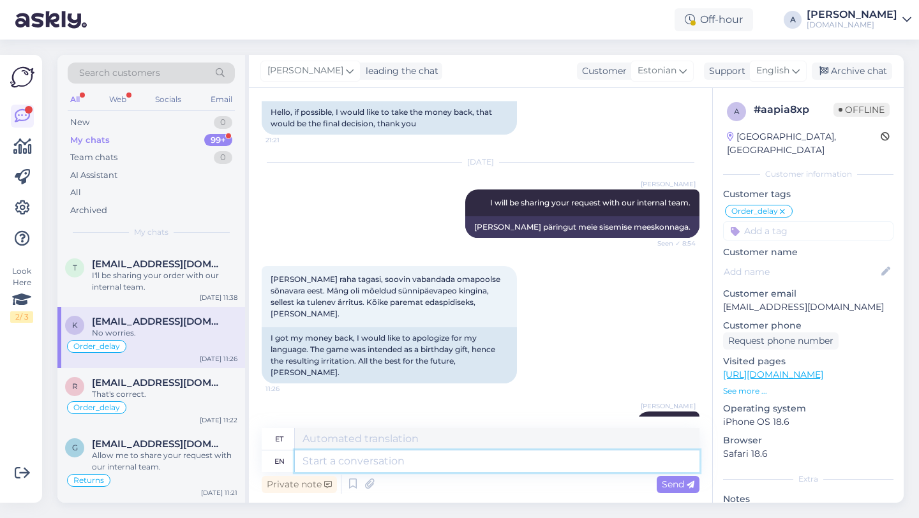
paste textarea "If you need further help, don't hesitate to contact us again. Have a great day!"
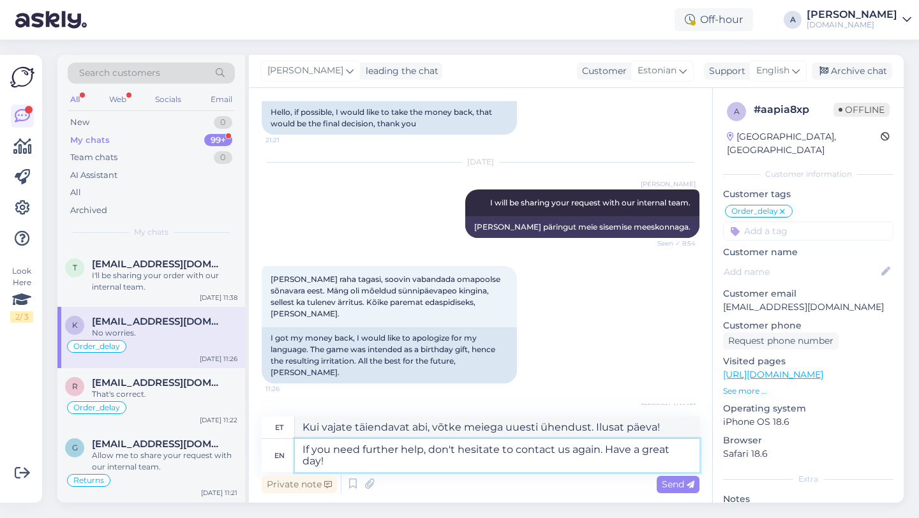
click at [304, 450] on textarea "If you need further help, don't hesitate to contact us again. Have a great day!" at bounding box center [497, 455] width 405 height 33
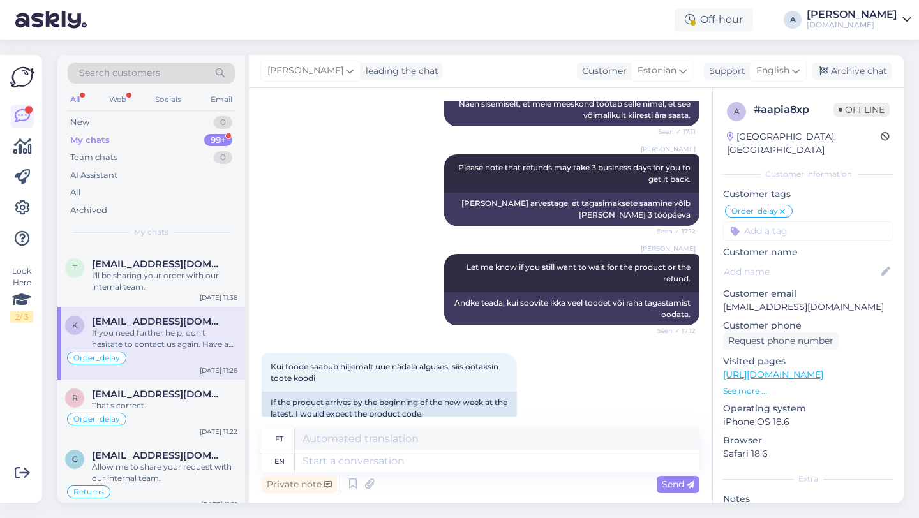
scroll to position [1296, 0]
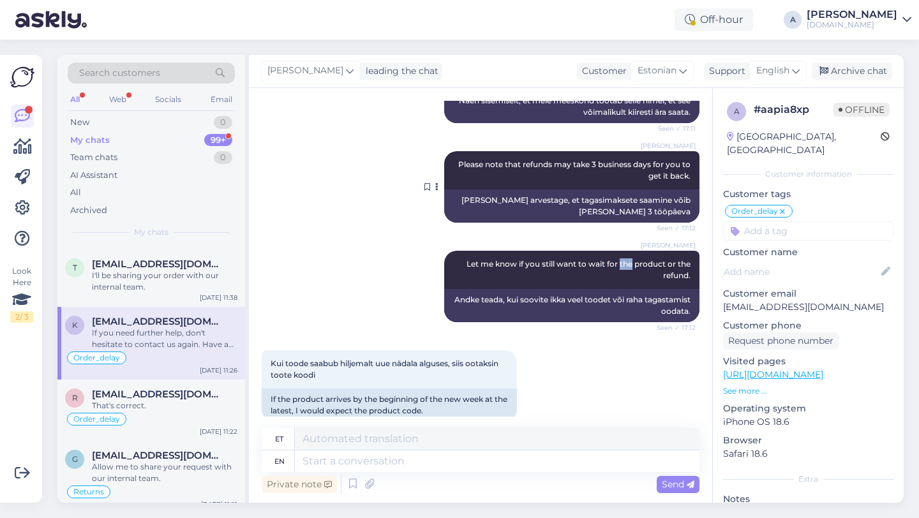
drag, startPoint x: 620, startPoint y: 229, endPoint x: 523, endPoint y: 142, distance: 129.7
click at [523, 142] on div "Chat started Aug 11 2025 Tere! Ostsin eile õhtul mängu ja samuti ka näitab, et …" at bounding box center [486, 259] width 449 height 316
click at [768, 223] on input at bounding box center [808, 230] width 170 height 19
click at [775, 261] on span "Returns" at bounding box center [763, 265] width 31 height 8
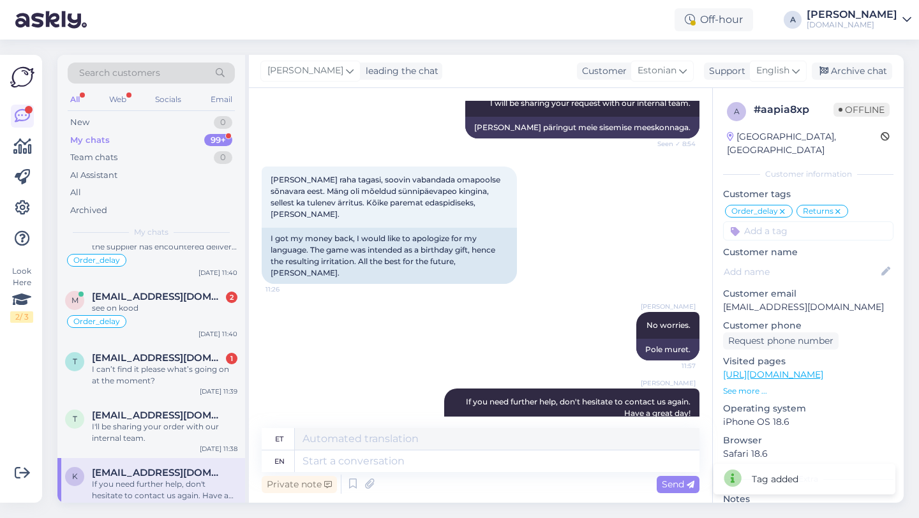
scroll to position [37, 0]
click at [170, 374] on div "I can’t find it please what’s going on at the moment?" at bounding box center [164, 374] width 145 height 23
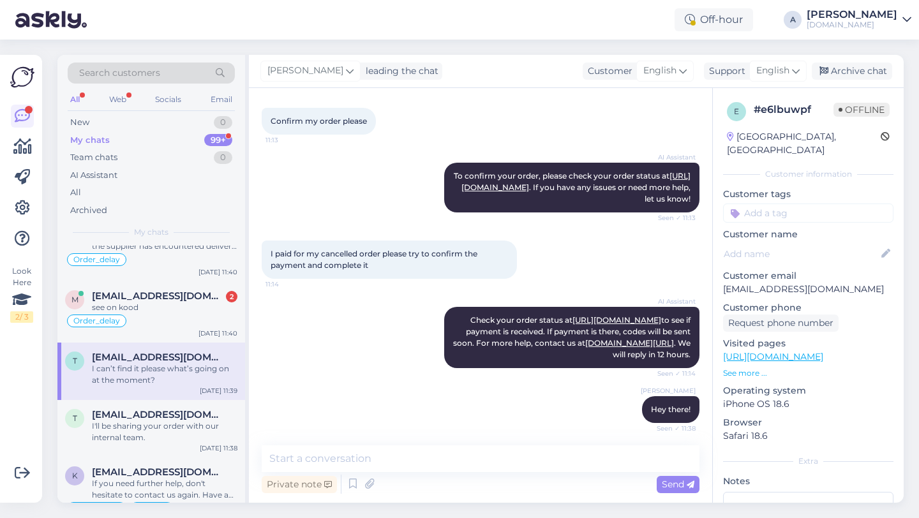
scroll to position [283, 0]
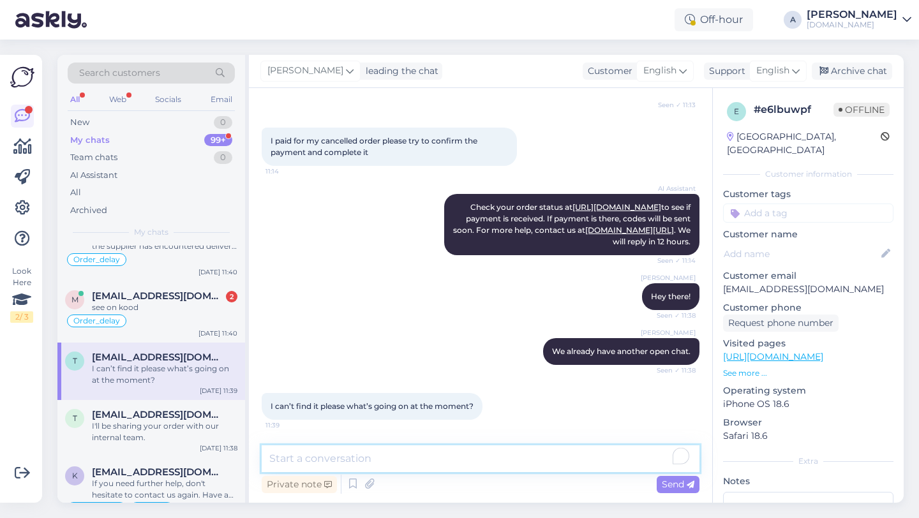
click at [345, 459] on textarea "To enrich screen reader interactions, please activate Accessibility in Grammarl…" at bounding box center [481, 458] width 438 height 27
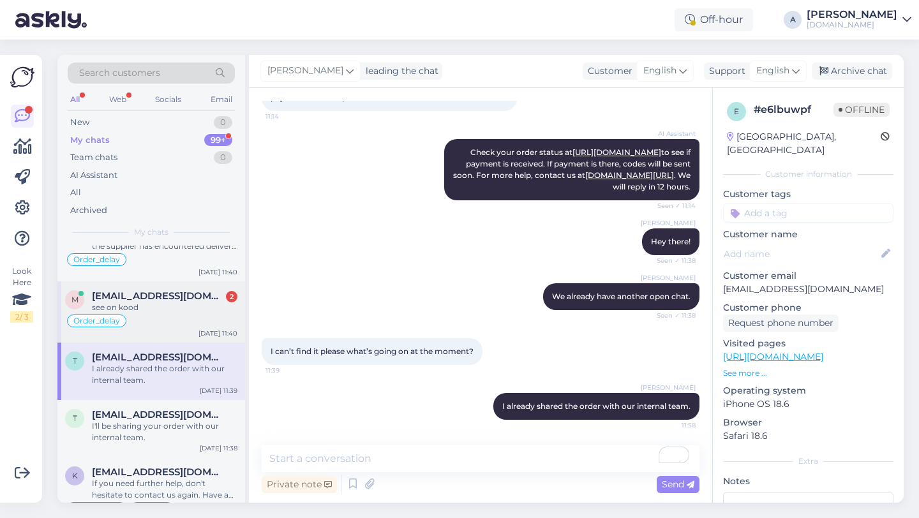
click at [188, 311] on div "see on kood" at bounding box center [164, 307] width 145 height 11
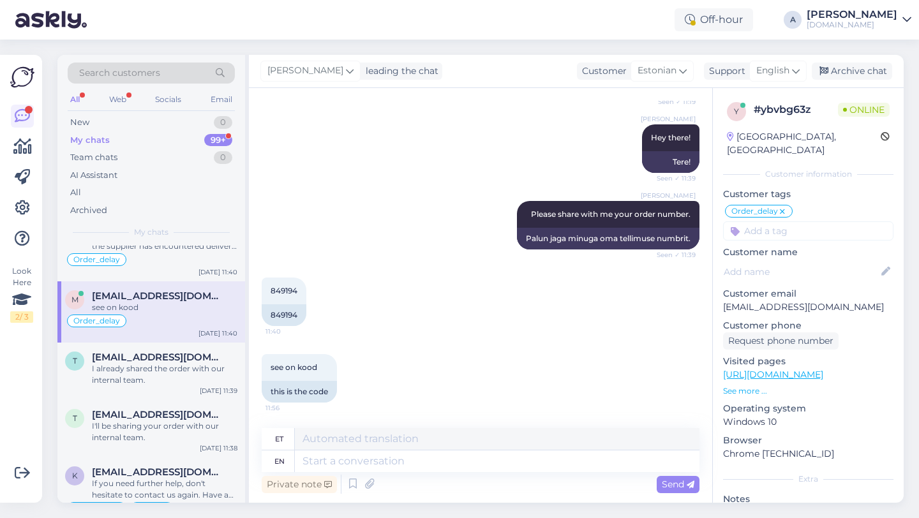
scroll to position [289, 0]
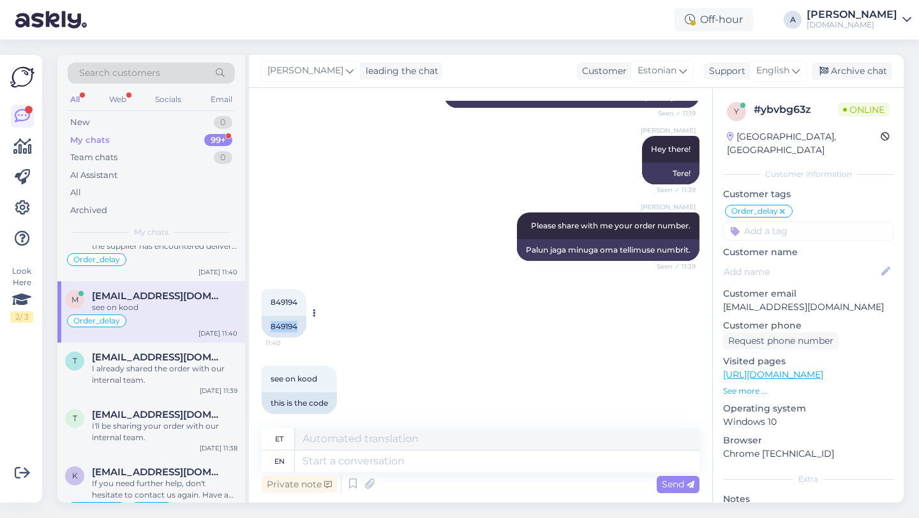
drag, startPoint x: 299, startPoint y: 314, endPoint x: 269, endPoint y: 314, distance: 30.0
click at [269, 316] on div "849194" at bounding box center [284, 327] width 45 height 22
copy div "849194"
click at [356, 468] on textarea at bounding box center [497, 461] width 405 height 22
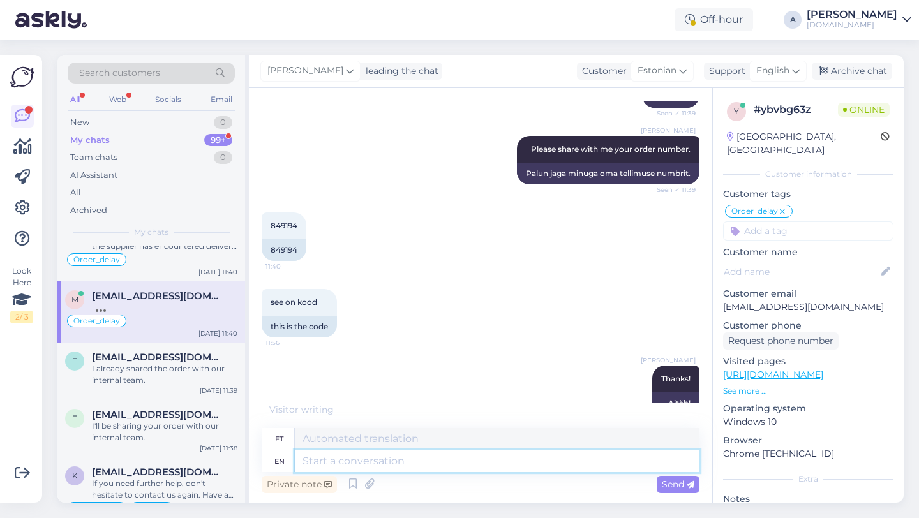
click at [357, 460] on textarea at bounding box center [497, 461] width 405 height 22
paste textarea "Due to unexpectedly high demand, the supplier has encountered delivery difficul…"
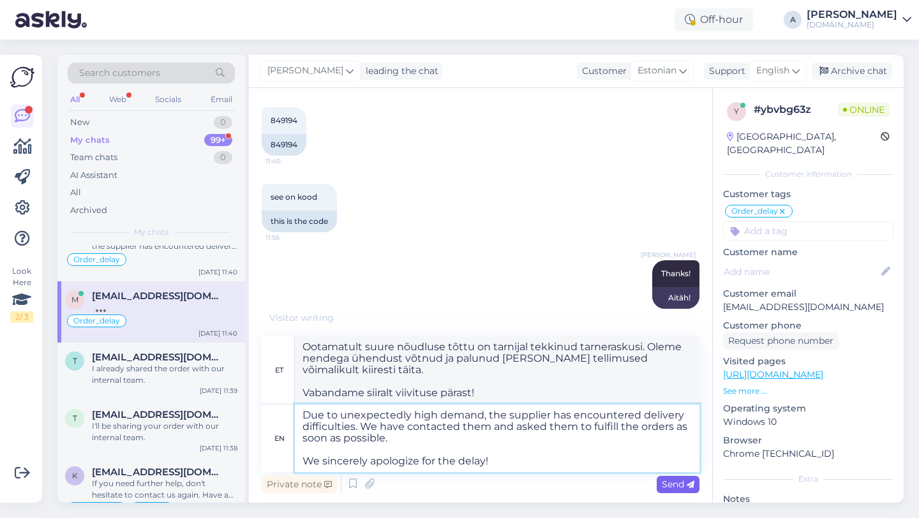
scroll to position [457, 0]
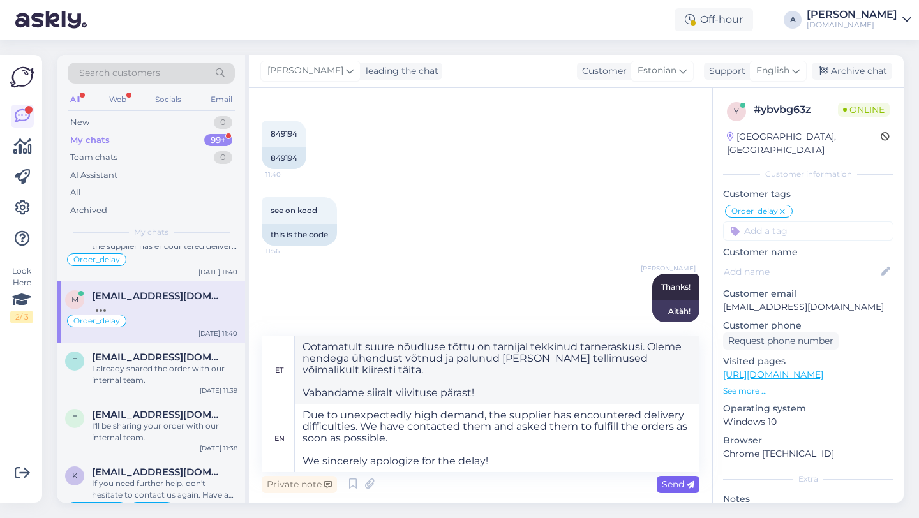
click at [665, 480] on span "Send" at bounding box center [678, 484] width 33 height 11
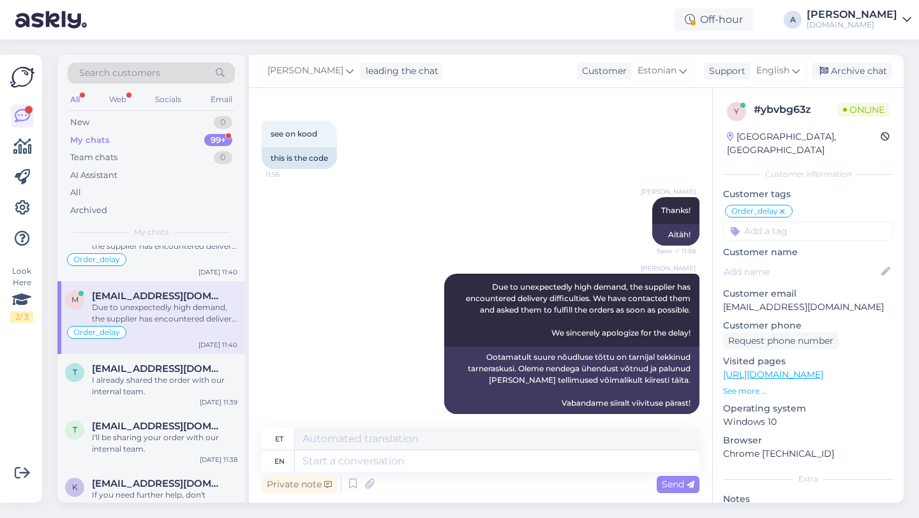
scroll to position [0, 0]
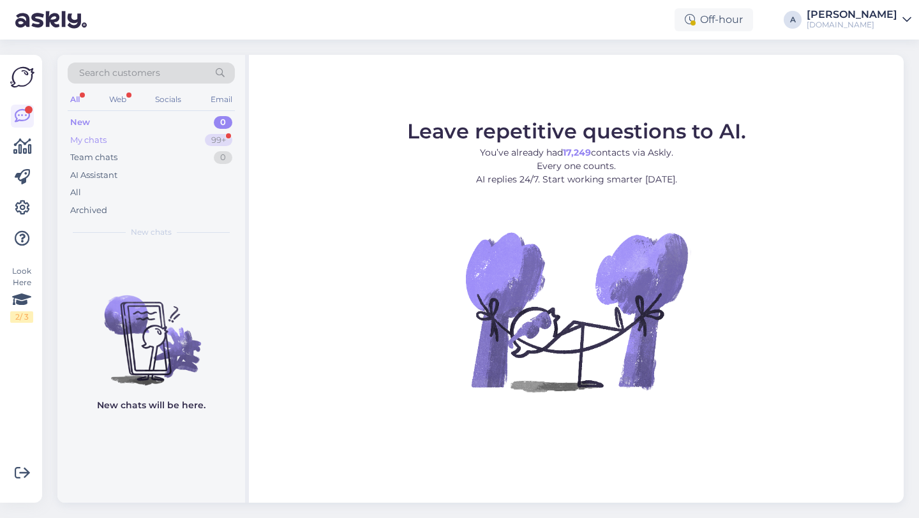
click at [219, 142] on div "99+" at bounding box center [218, 140] width 27 height 13
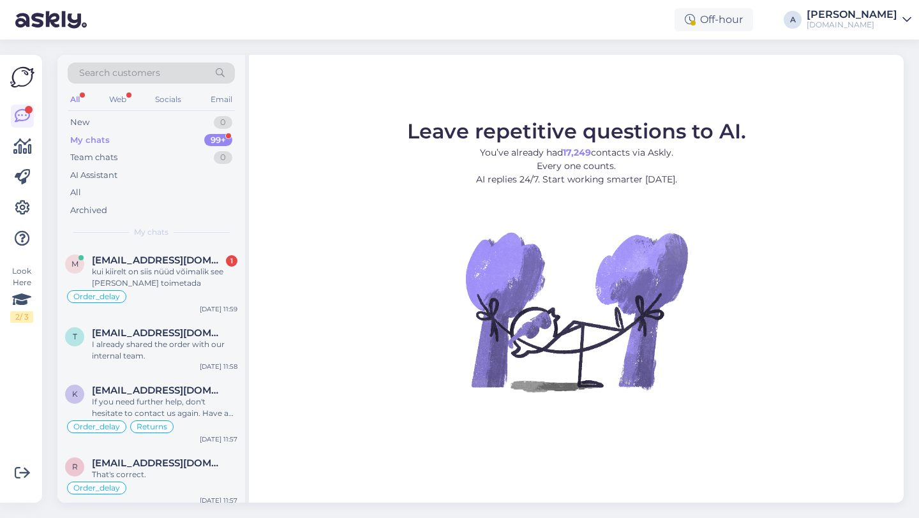
click at [374, 323] on figure "Leave repetitive questions to AI. You’ve already had 17,249 contacts via Askly.…" at bounding box center [576, 273] width 632 height 305
click at [398, 357] on figure "Leave repetitive questions to AI. You’ve already had 17,249 contacts via Askly.…" at bounding box center [576, 273] width 632 height 305
